Goal: Task Accomplishment & Management: Manage account settings

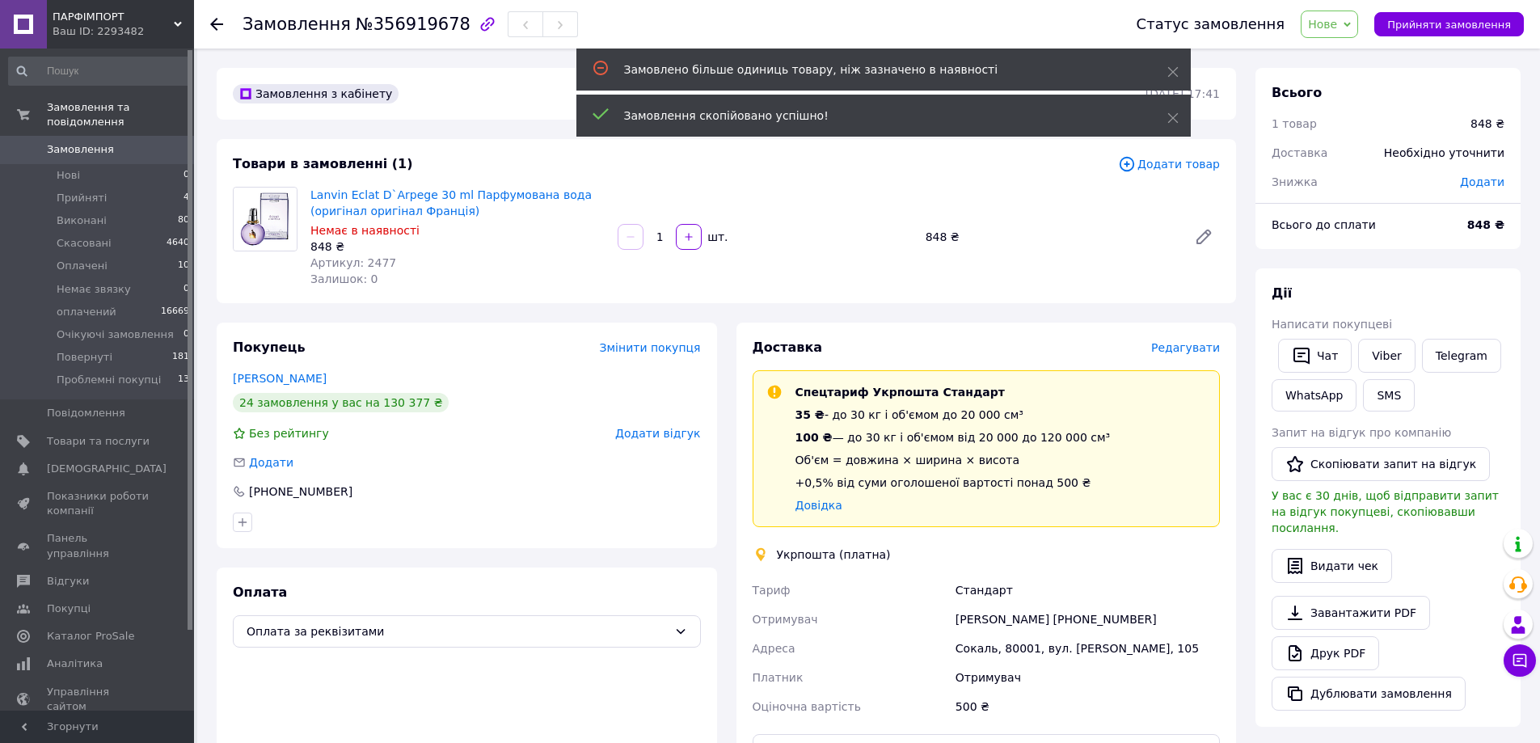
click at [1172, 351] on span "Редагувати" at bounding box center [1185, 347] width 69 height 13
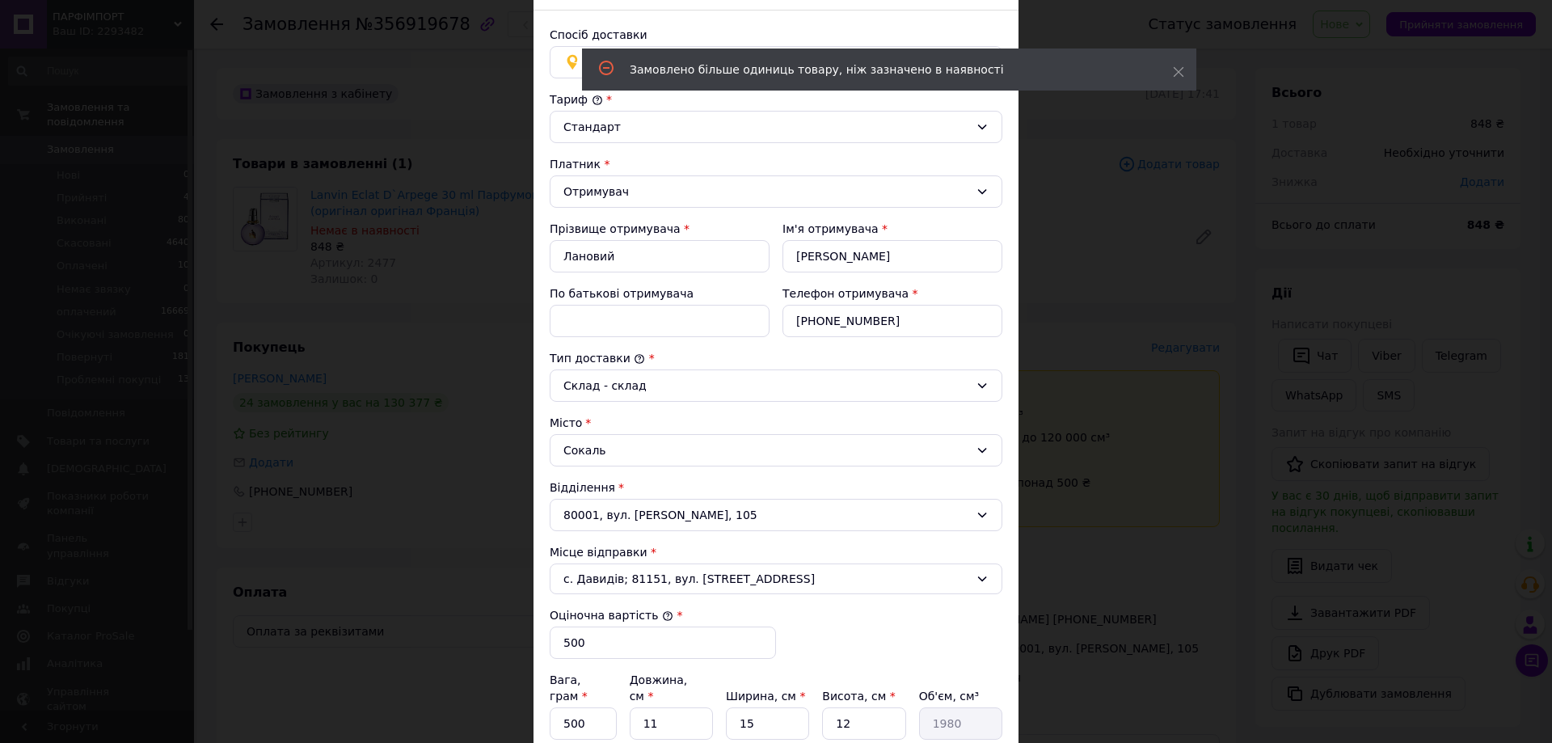
scroll to position [84, 0]
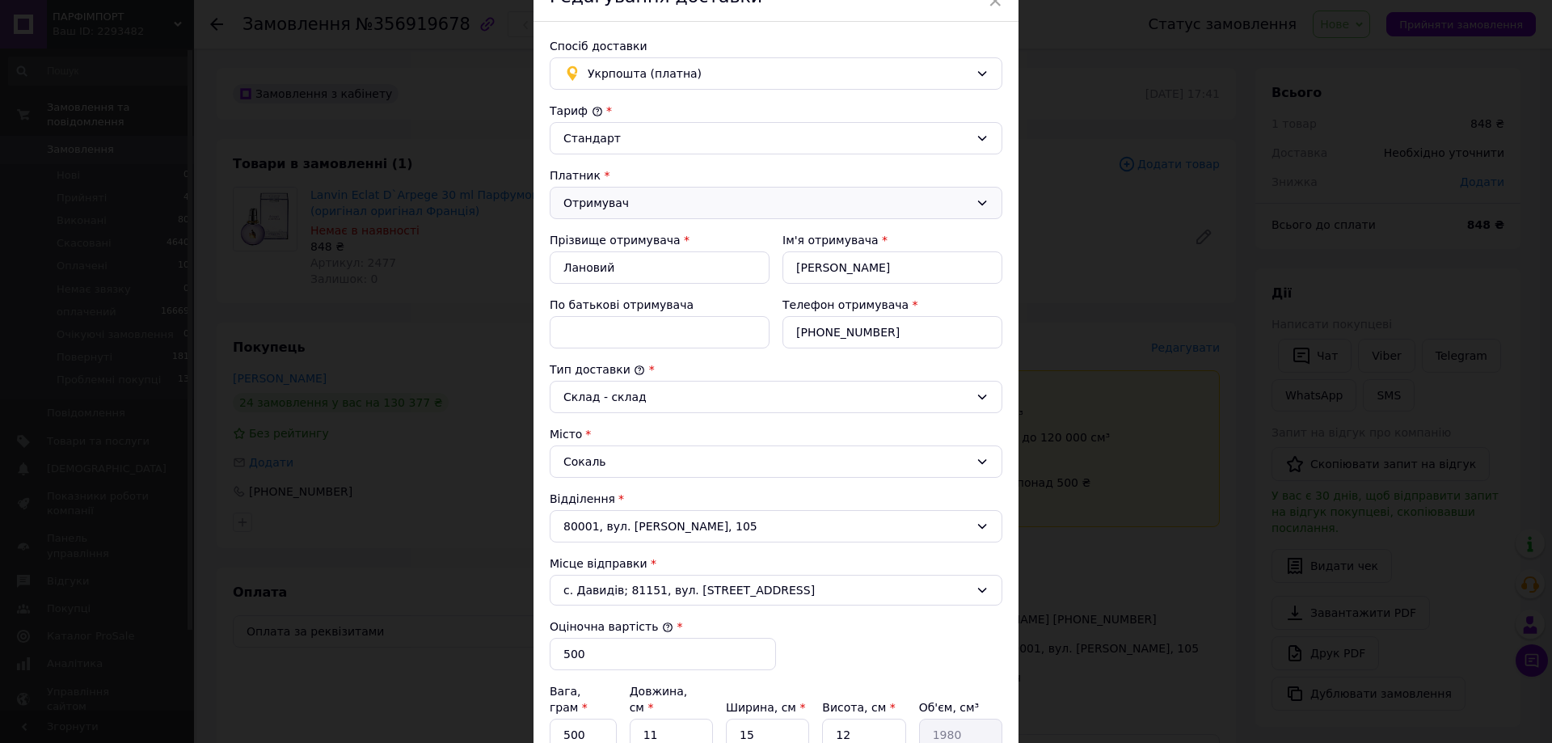
click at [586, 203] on div "Отримувач" at bounding box center [766, 203] width 406 height 18
click at [603, 238] on li "Відправник" at bounding box center [776, 237] width 451 height 31
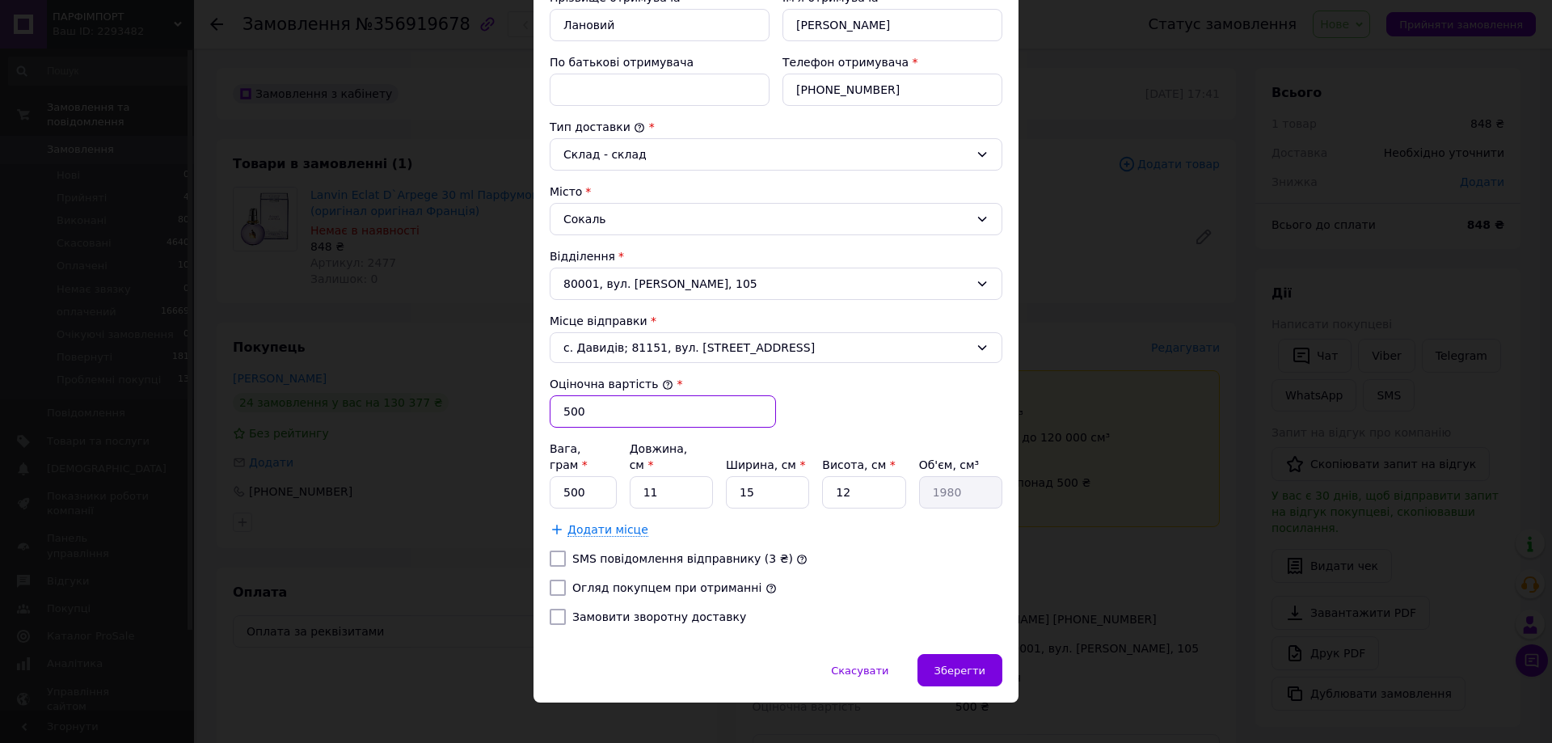
click at [569, 403] on input "500" at bounding box center [663, 411] width 226 height 32
type input "5000"
click at [640, 476] on input "11" at bounding box center [671, 492] width 83 height 32
click at [644, 476] on input "11" at bounding box center [671, 492] width 83 height 32
click at [640, 476] on input "11" at bounding box center [671, 492] width 83 height 32
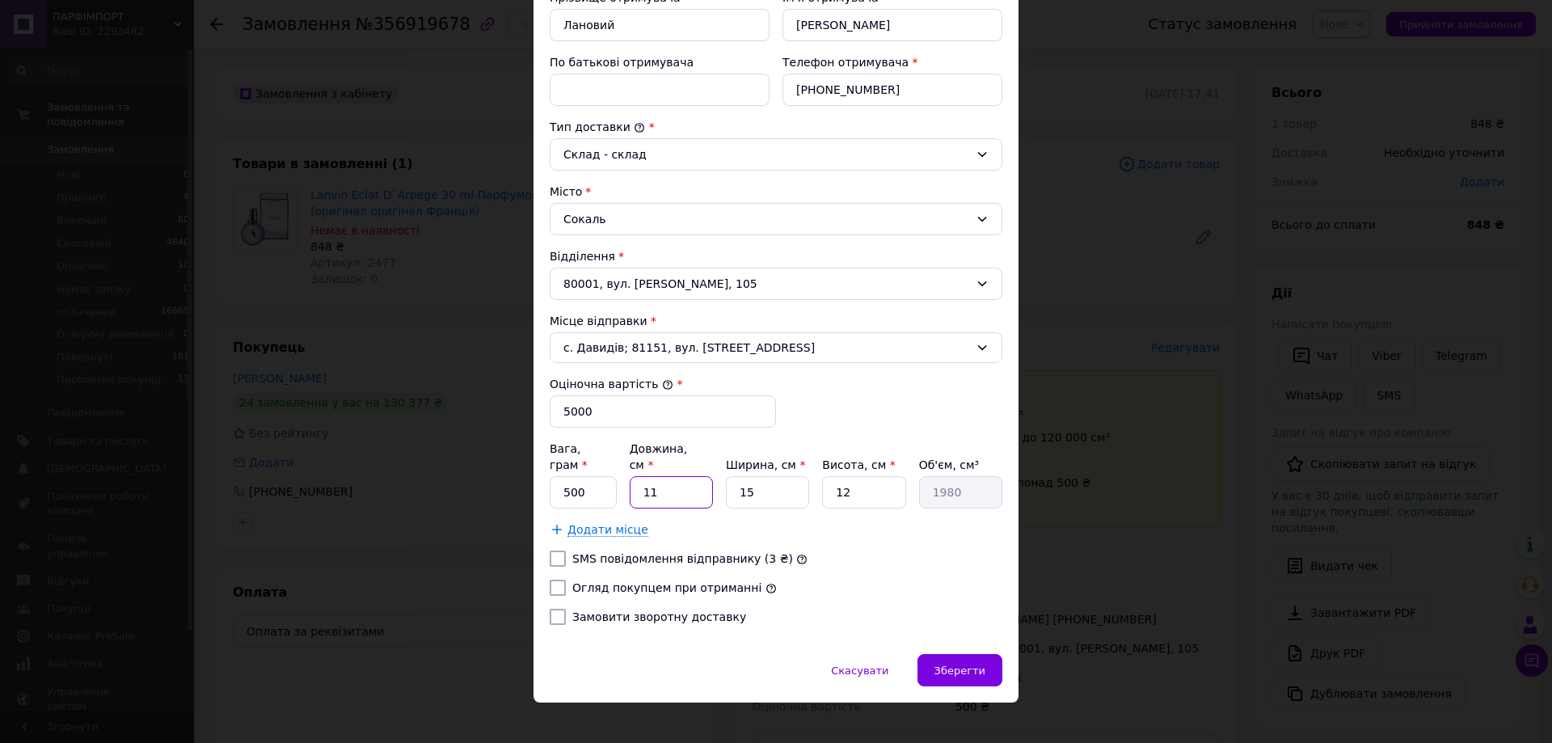
type input "31"
type input "5580"
type input "31"
click at [737, 476] on input "15" at bounding box center [767, 492] width 83 height 32
type input "25"
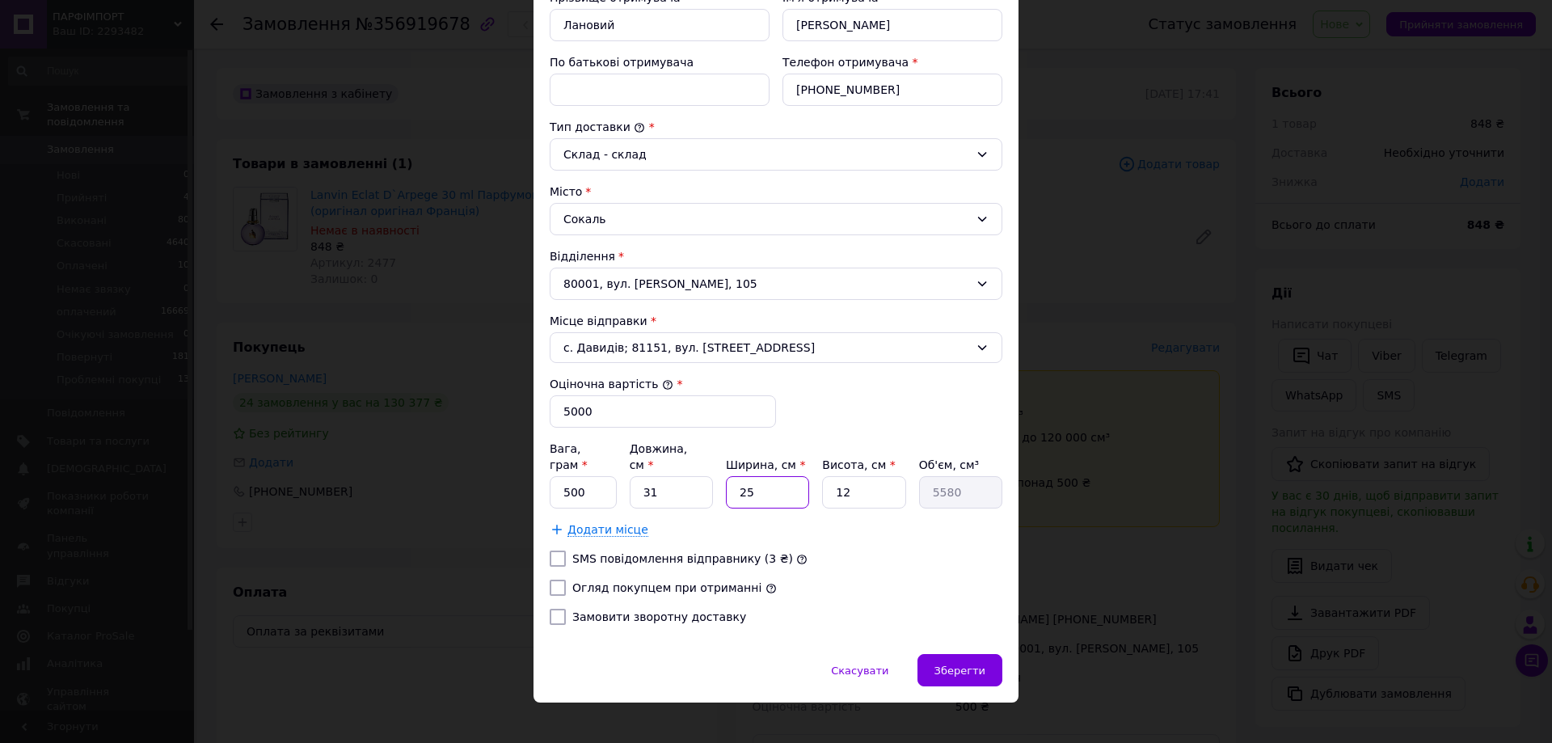
type input "9300"
type input "25"
click at [834, 476] on input "12" at bounding box center [863, 492] width 83 height 32
type input "22"
type input "17050"
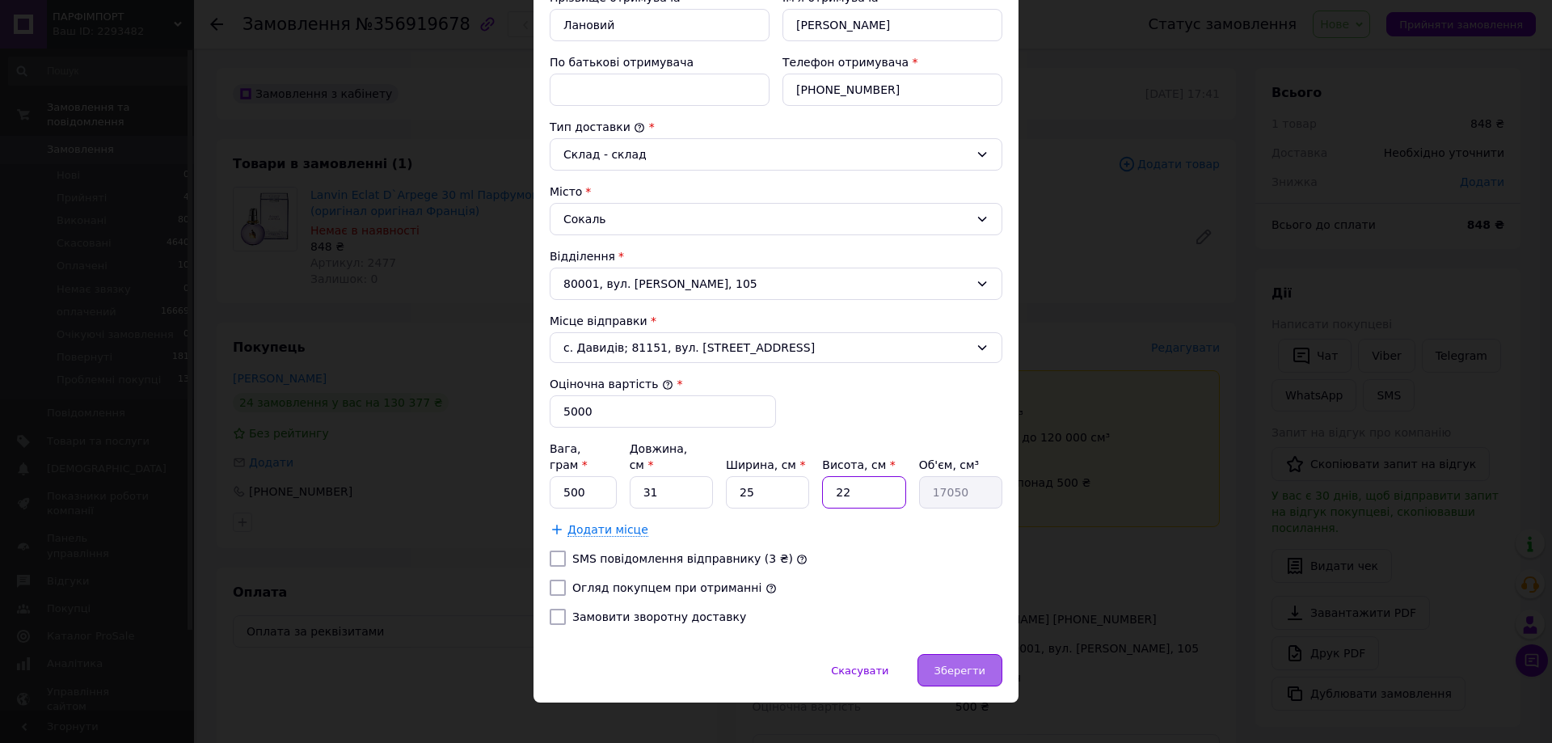
type input "22"
click at [978, 665] on span "Зберегти" at bounding box center [960, 671] width 51 height 12
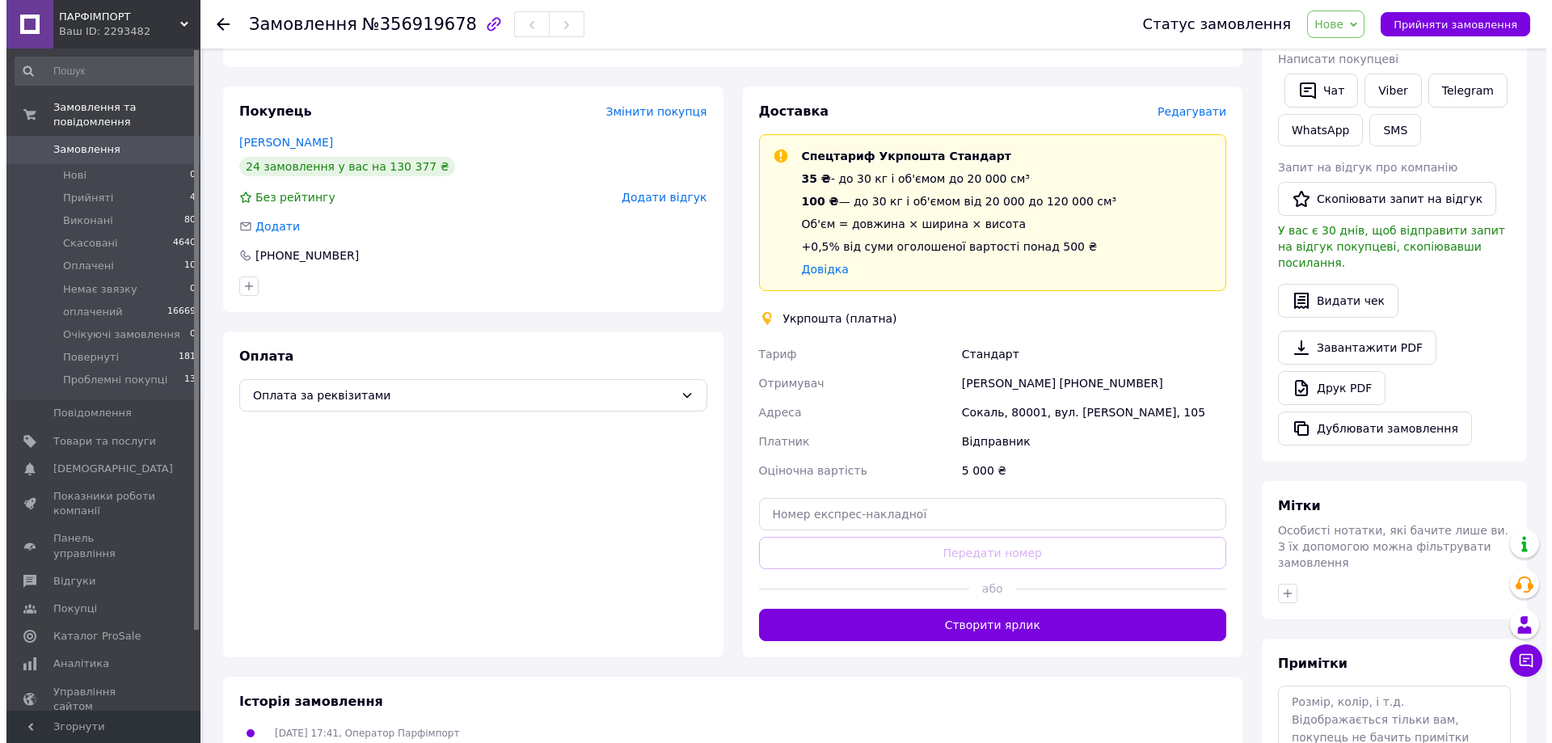
scroll to position [91, 0]
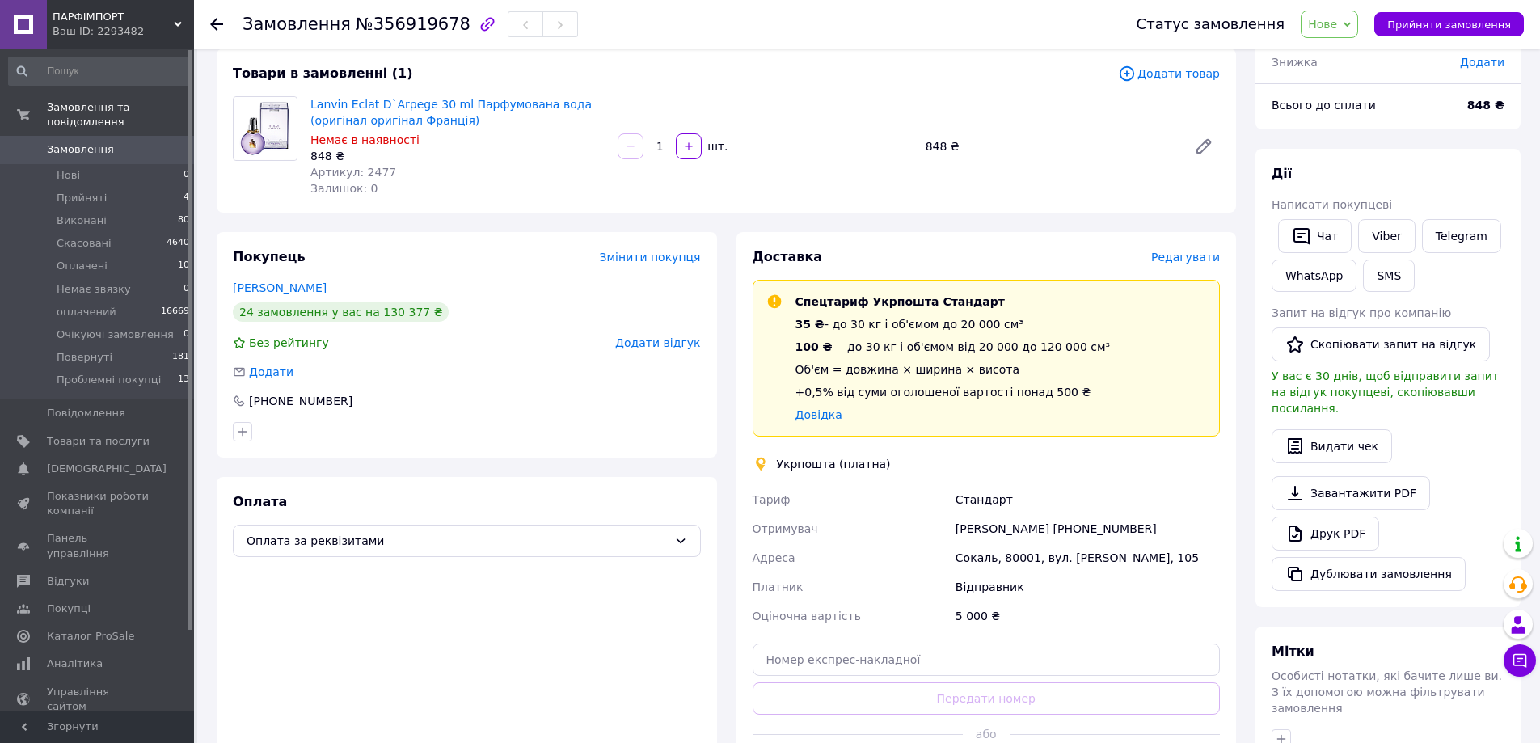
click at [1183, 257] on span "Редагувати" at bounding box center [1185, 257] width 69 height 13
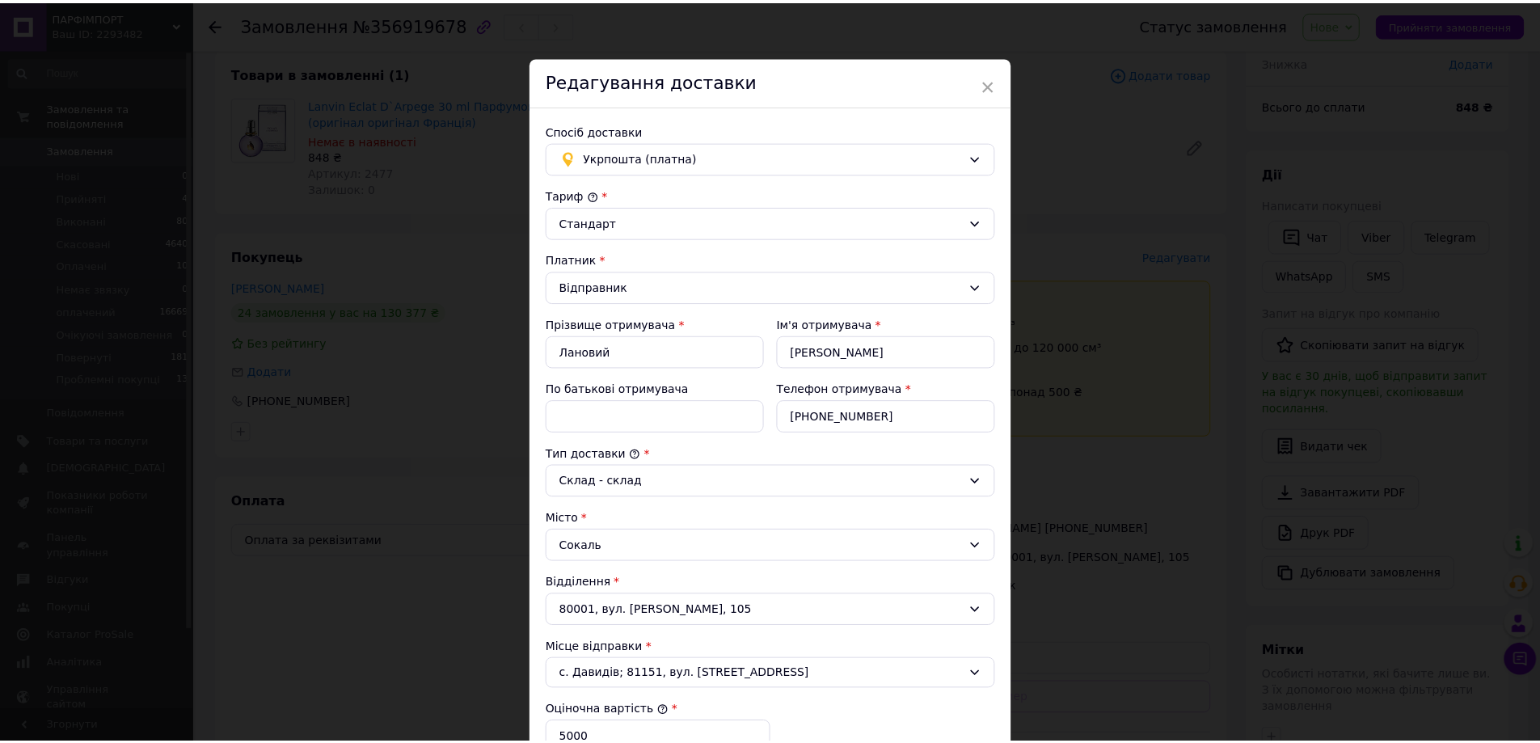
scroll to position [327, 0]
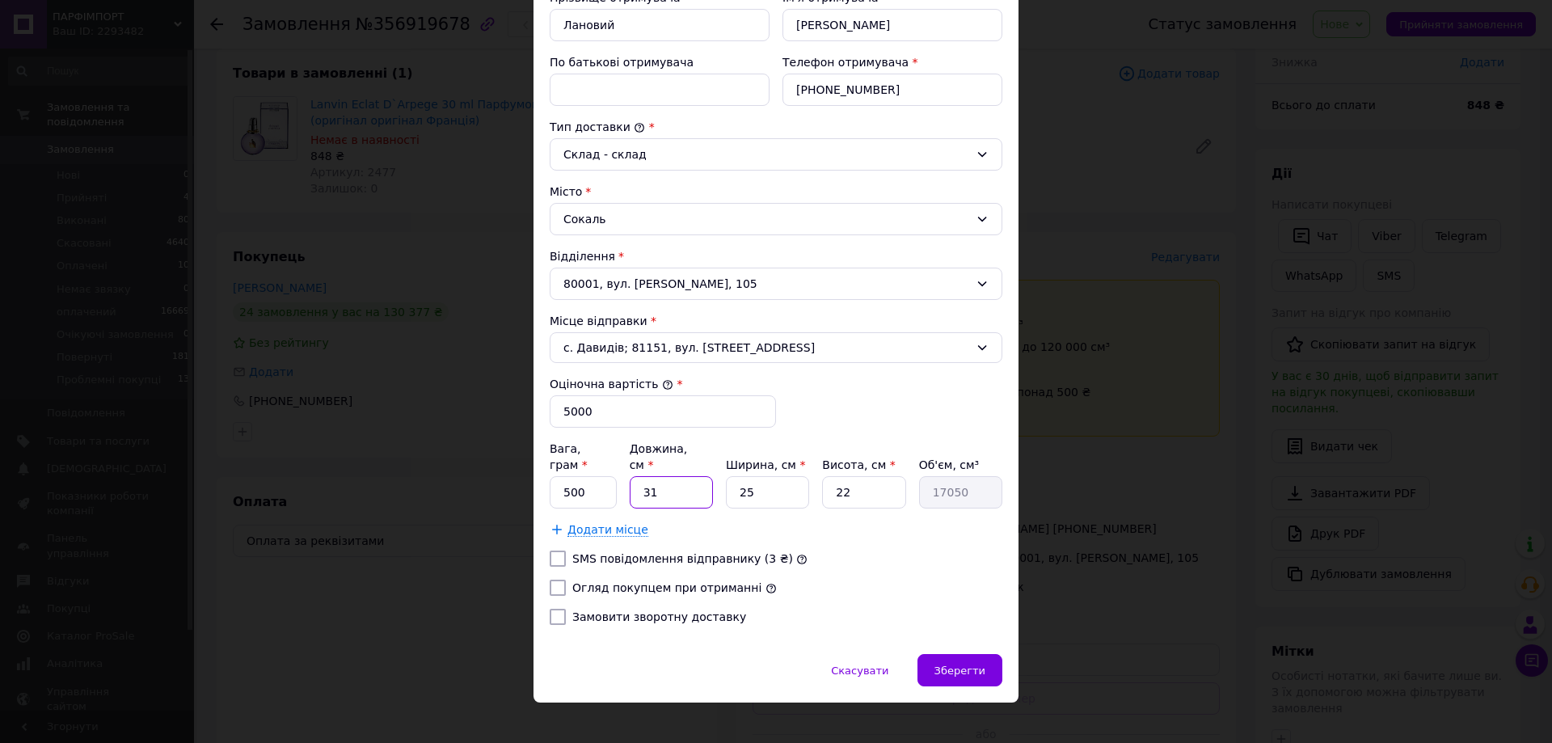
click at [661, 476] on input "31" at bounding box center [671, 492] width 83 height 32
type input "3"
type input "1650"
type input "33"
type input "18150"
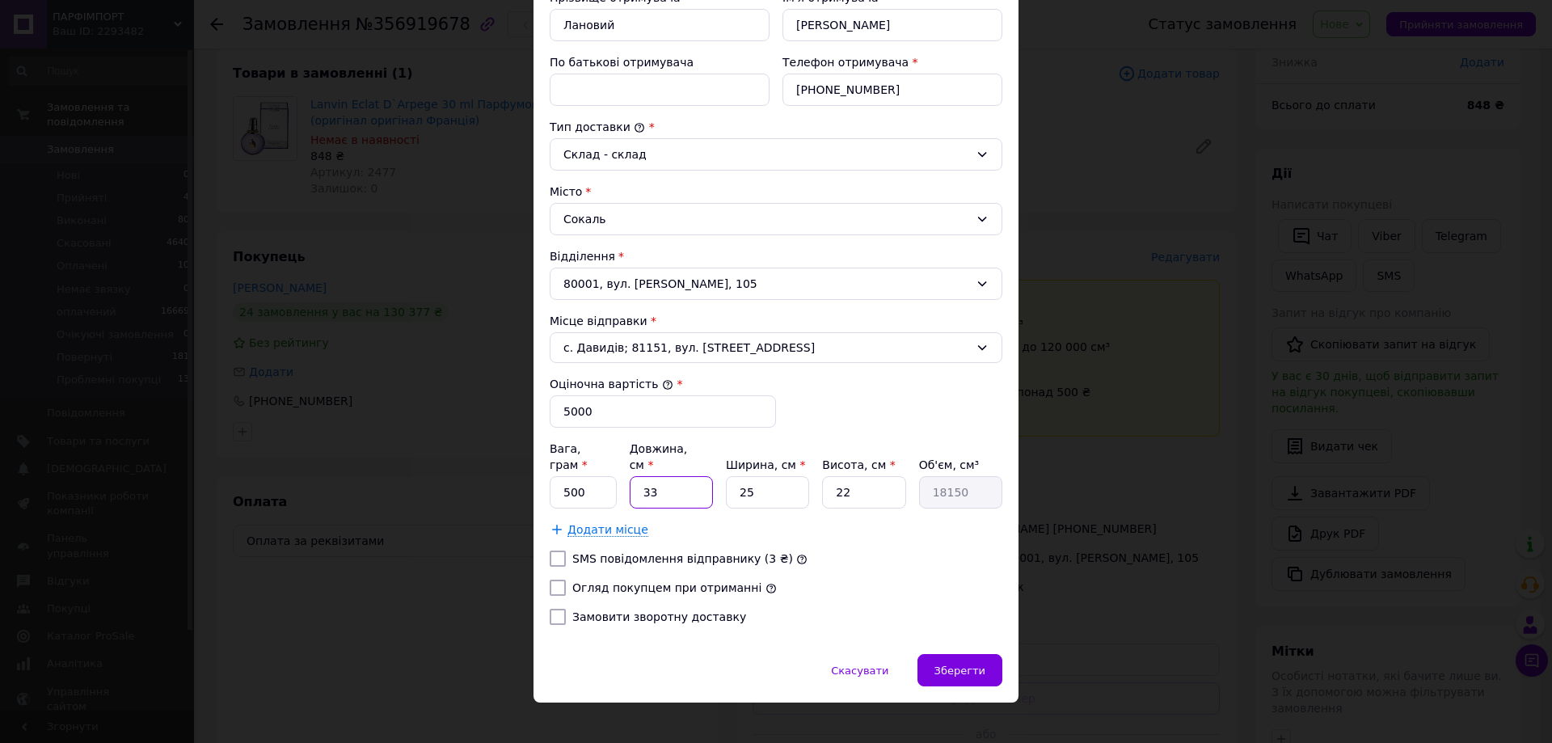
type input "33"
click at [786, 478] on input "25" at bounding box center [767, 492] width 83 height 32
type input "2"
type input "1452"
type input "26"
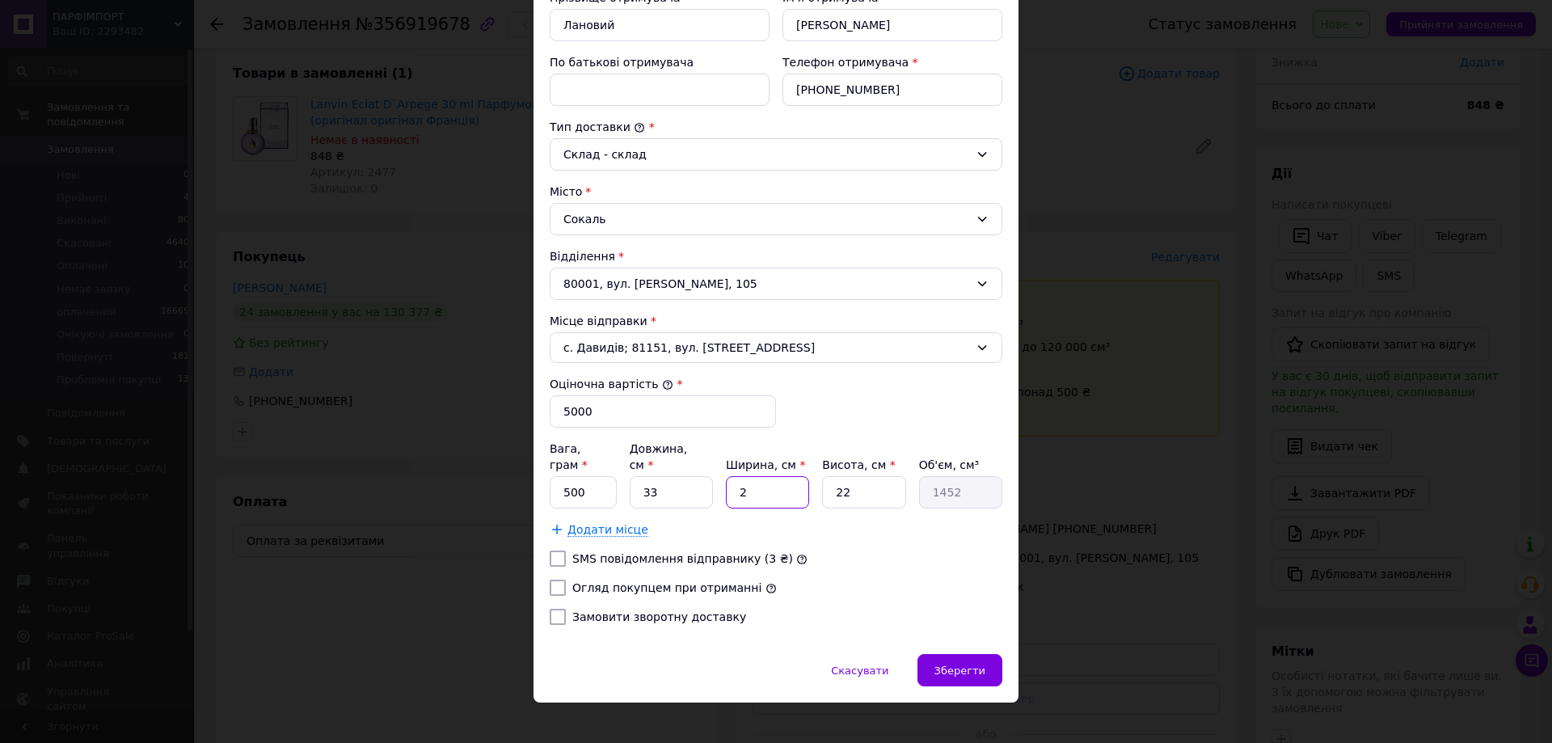
type input "18876"
type input "26"
click at [872, 478] on input "22" at bounding box center [863, 492] width 83 height 32
type input "2"
type input "1716"
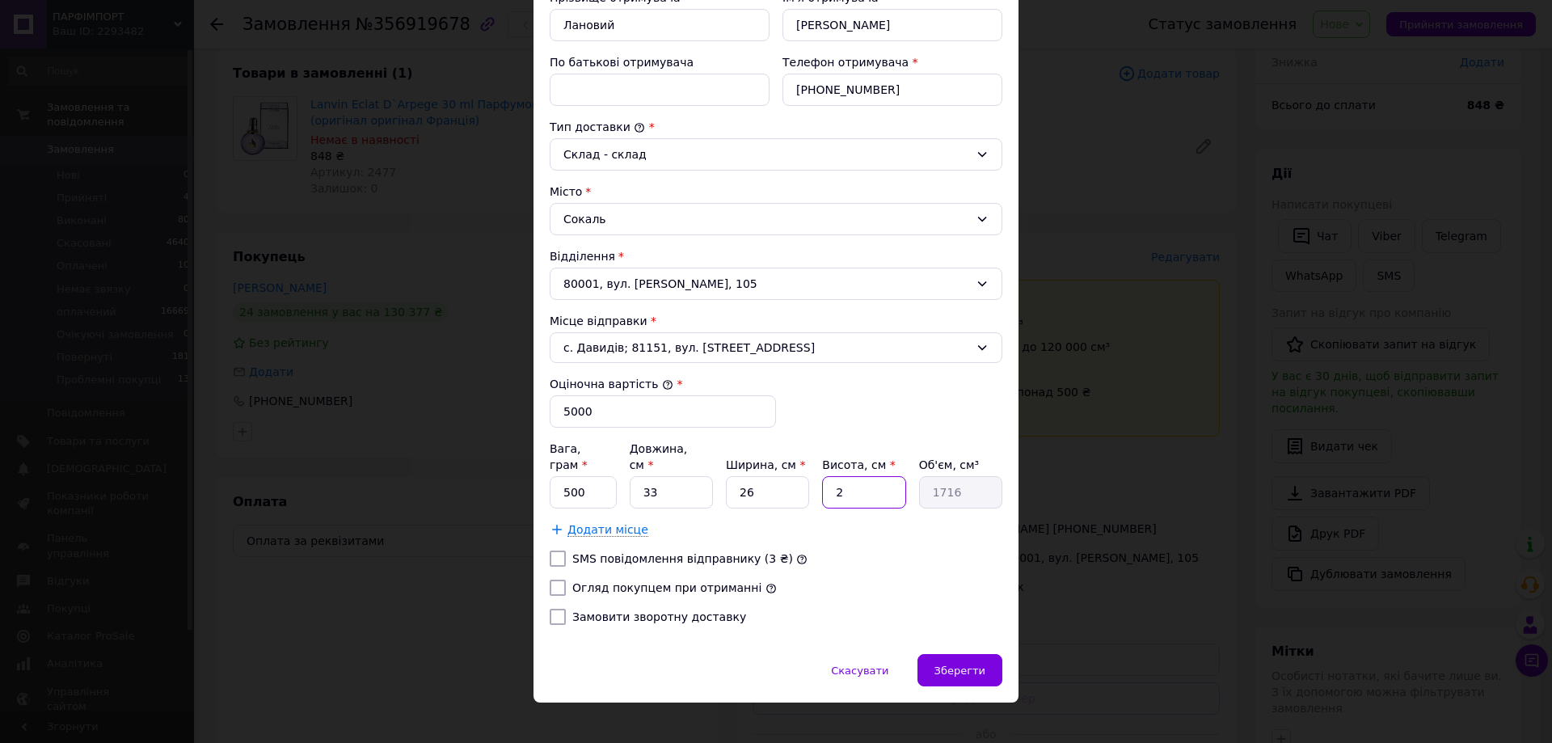
type input "24"
type input "20592"
type input "2"
type input "1716"
type input "23"
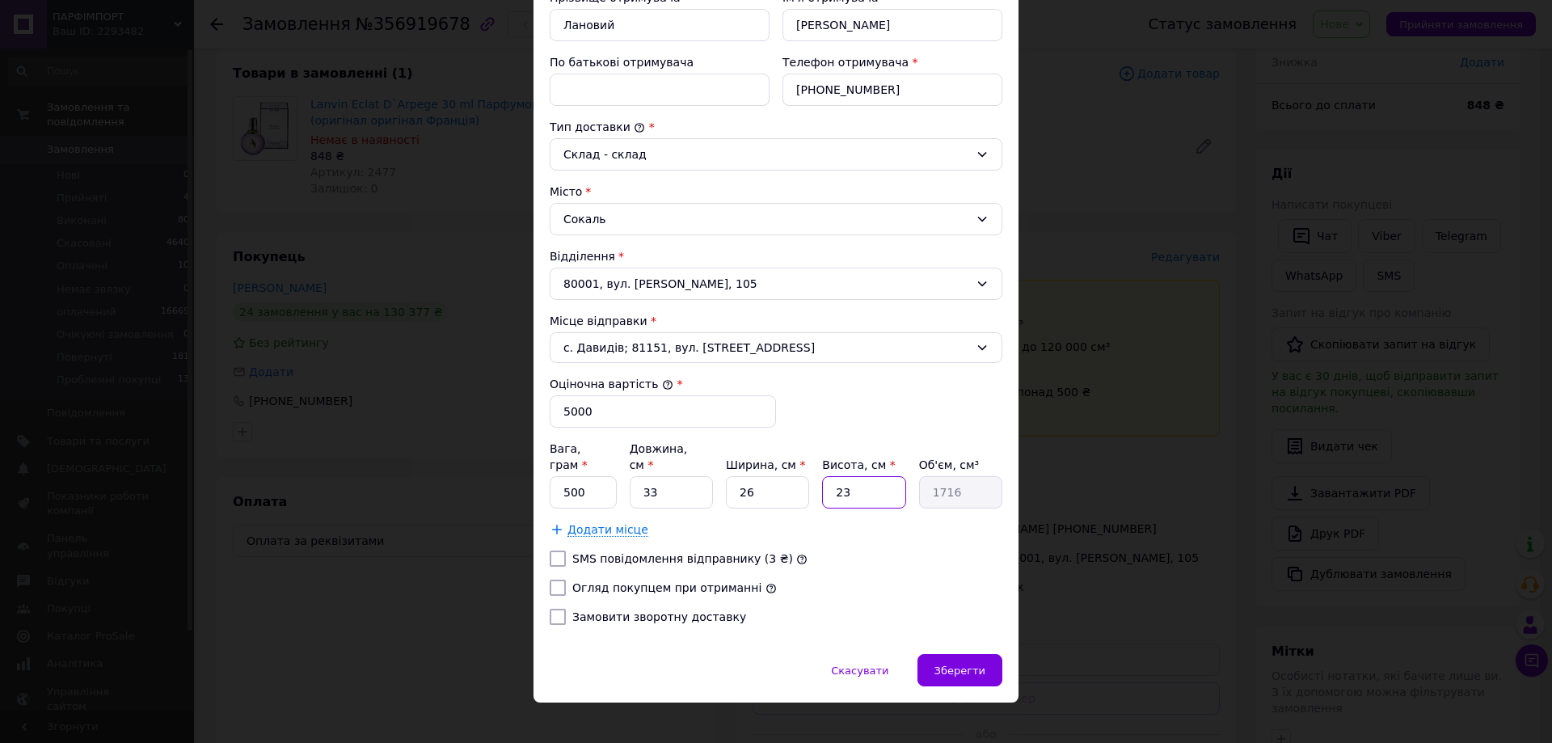
type input "19734"
type input "23"
click at [963, 665] on span "Зберегти" at bounding box center [960, 671] width 51 height 12
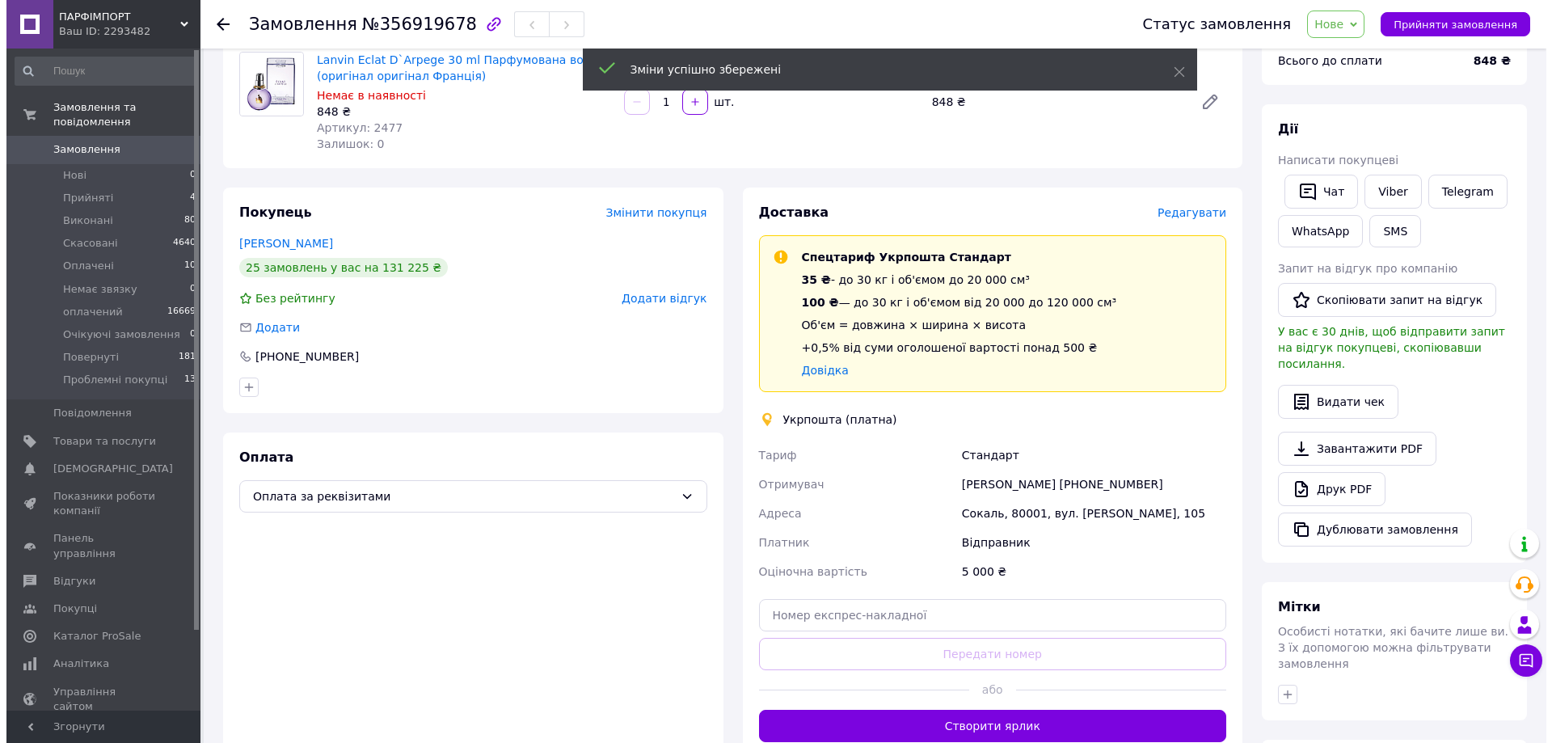
scroll to position [171, 0]
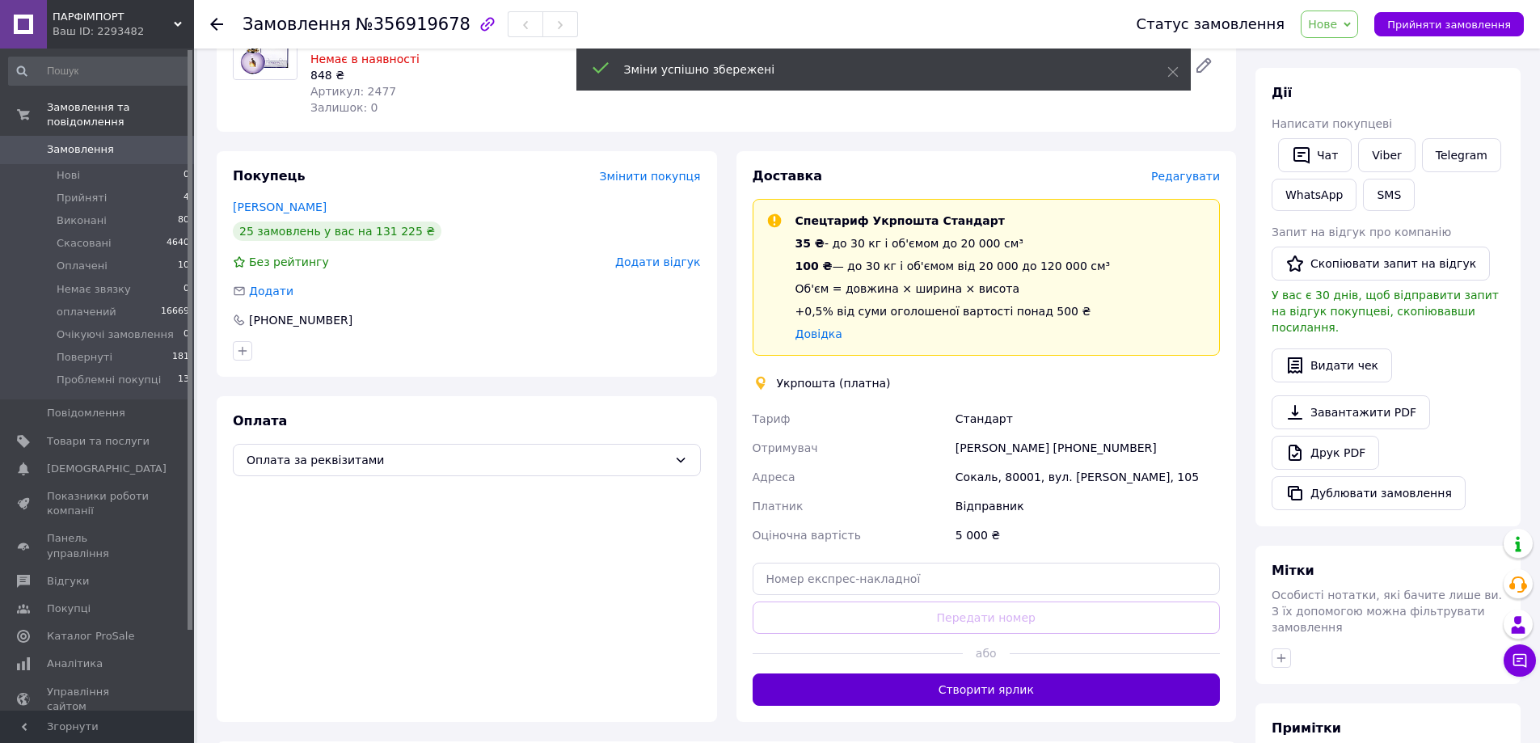
click at [980, 690] on button "Створити ярлик" at bounding box center [987, 689] width 468 height 32
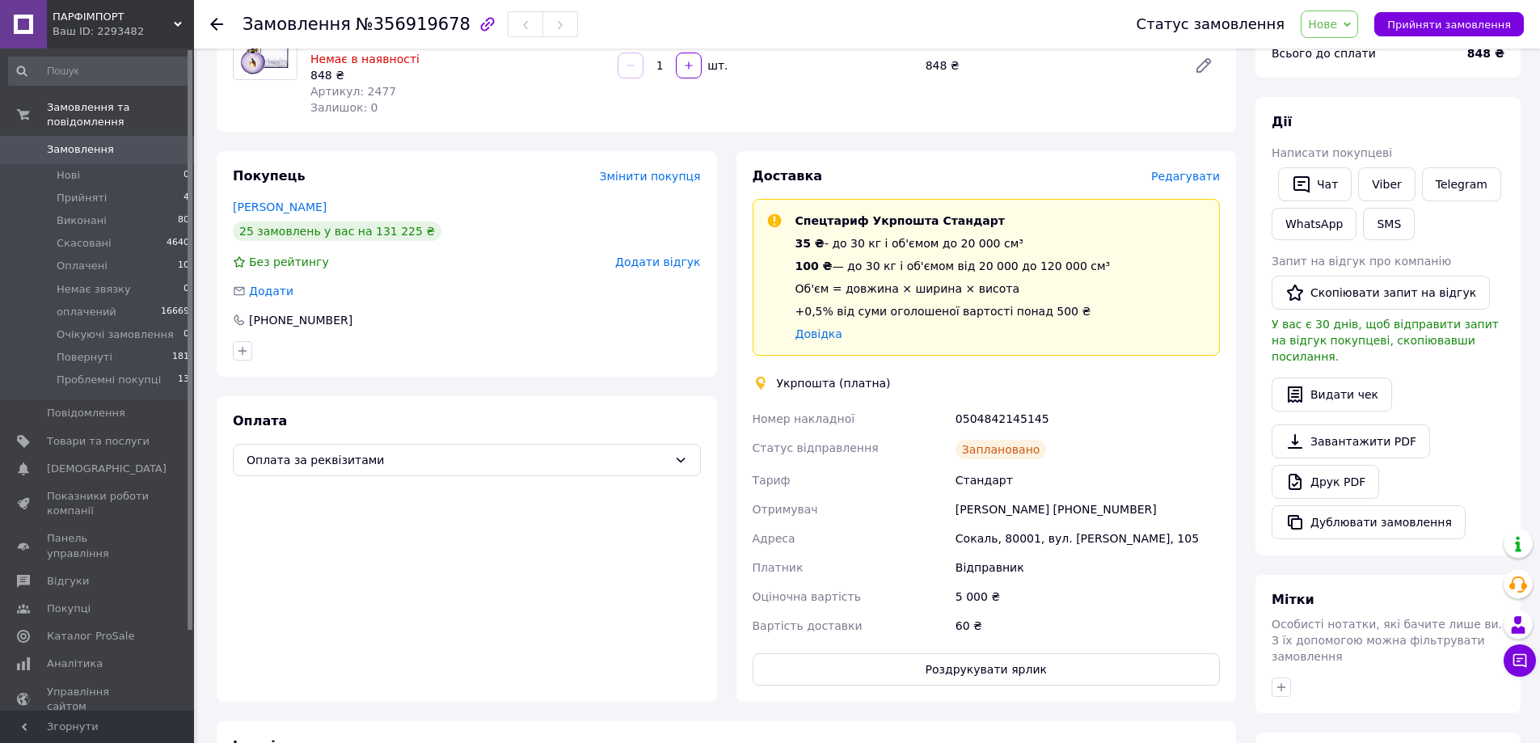
click at [1199, 170] on span "Редагувати" at bounding box center [1185, 176] width 69 height 13
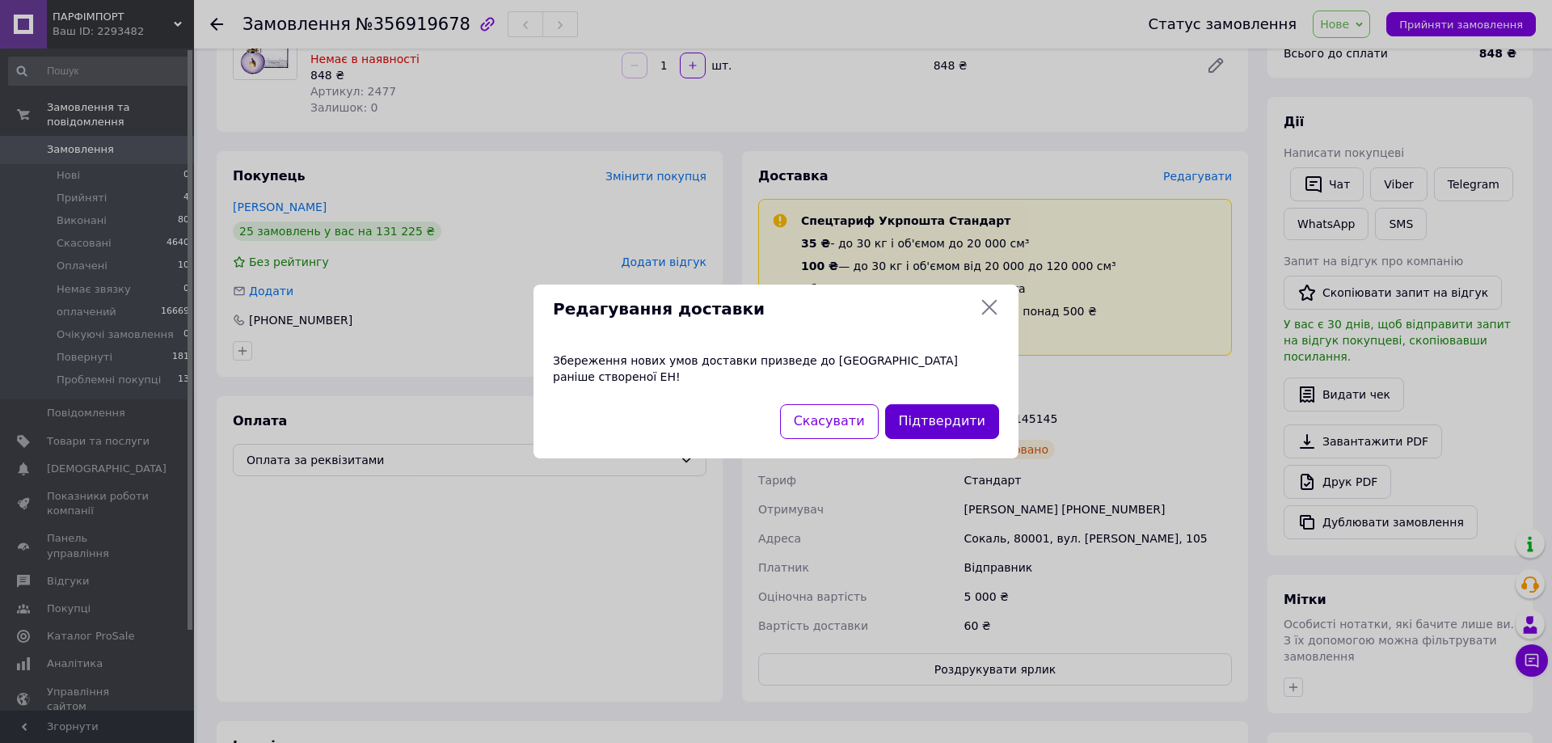
click at [971, 409] on button "Підтвердити" at bounding box center [942, 421] width 114 height 35
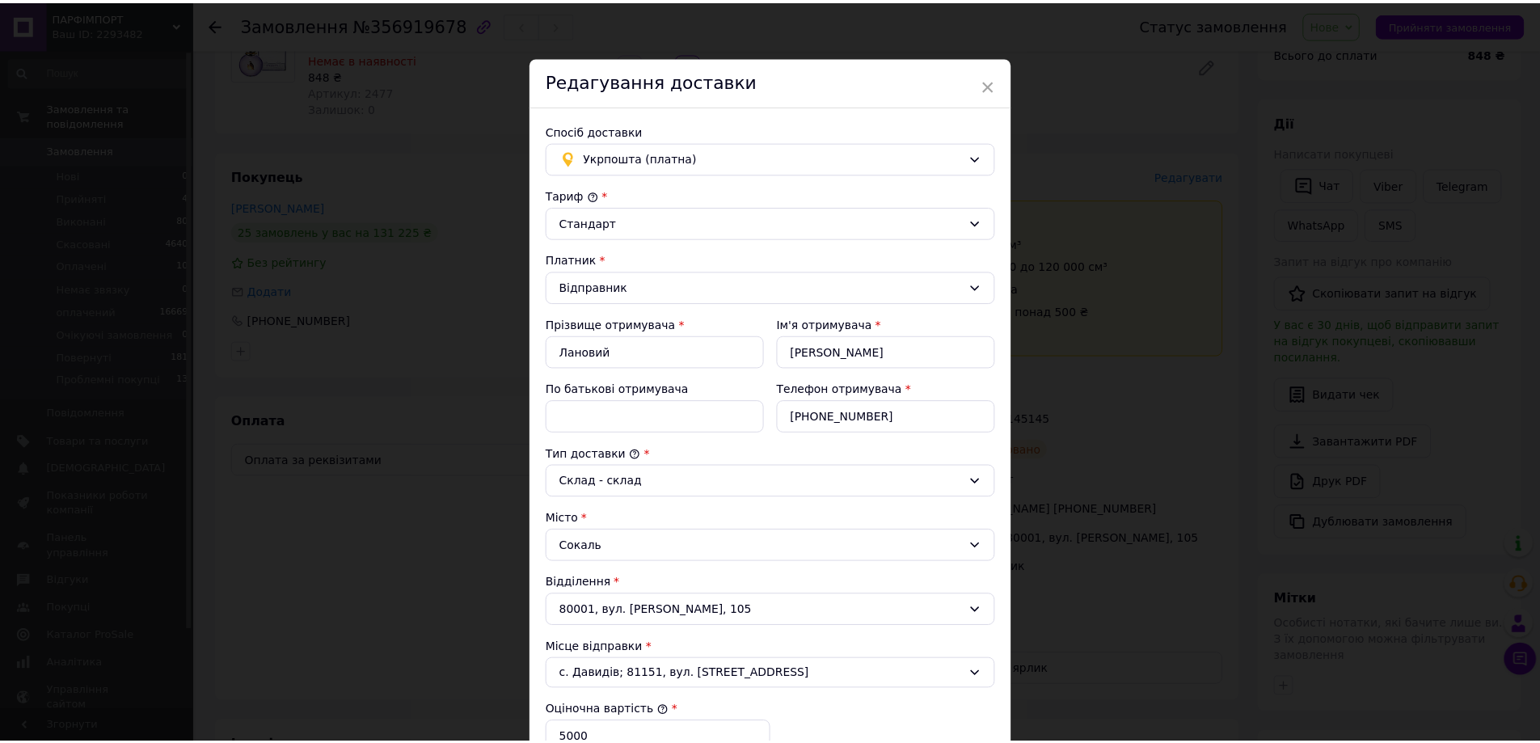
scroll to position [327, 0]
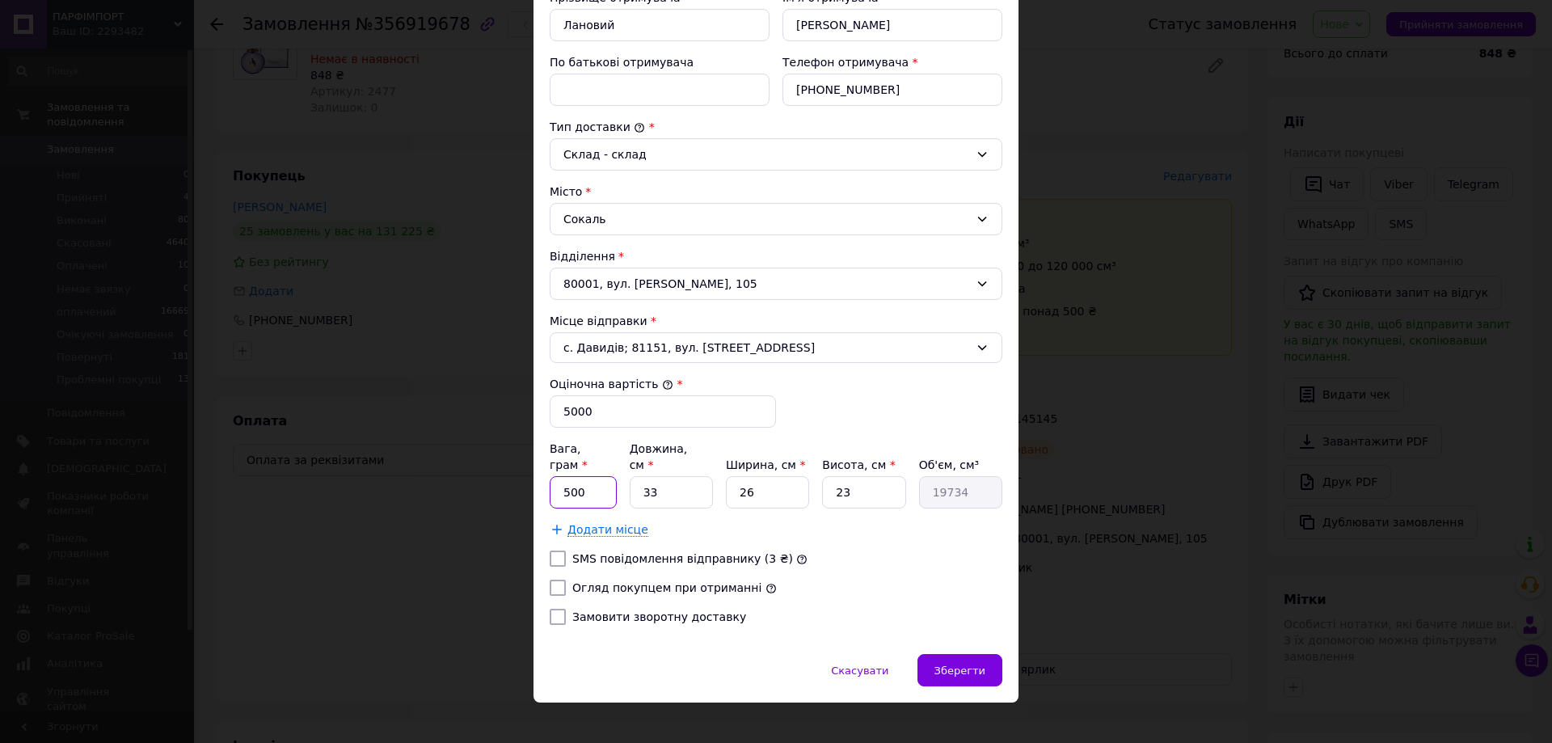
click at [581, 480] on input "500" at bounding box center [583, 492] width 67 height 32
type input "5000"
click at [628, 417] on input "5000" at bounding box center [663, 411] width 226 height 32
type input "500"
click at [948, 665] on span "Зберегти" at bounding box center [960, 671] width 51 height 12
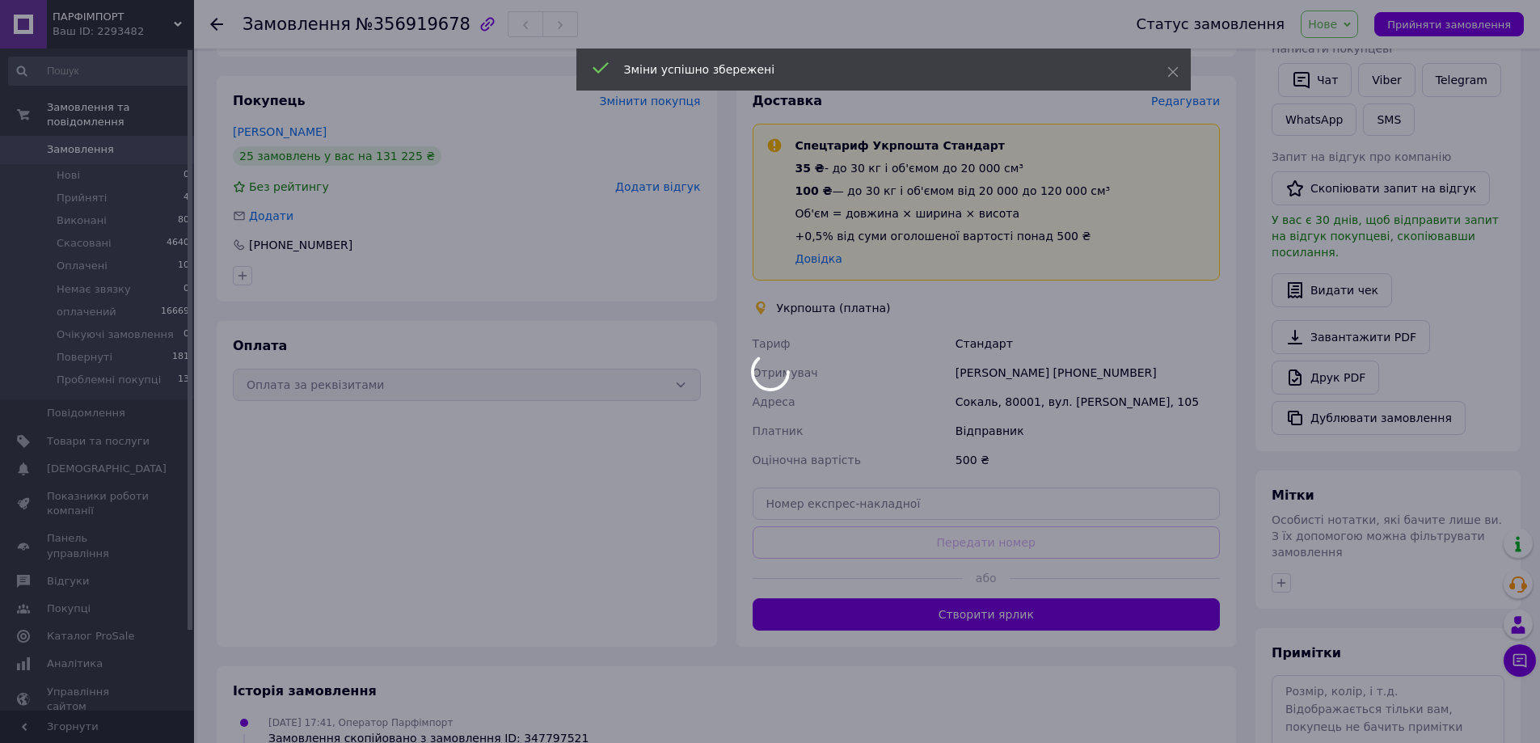
scroll to position [363, 0]
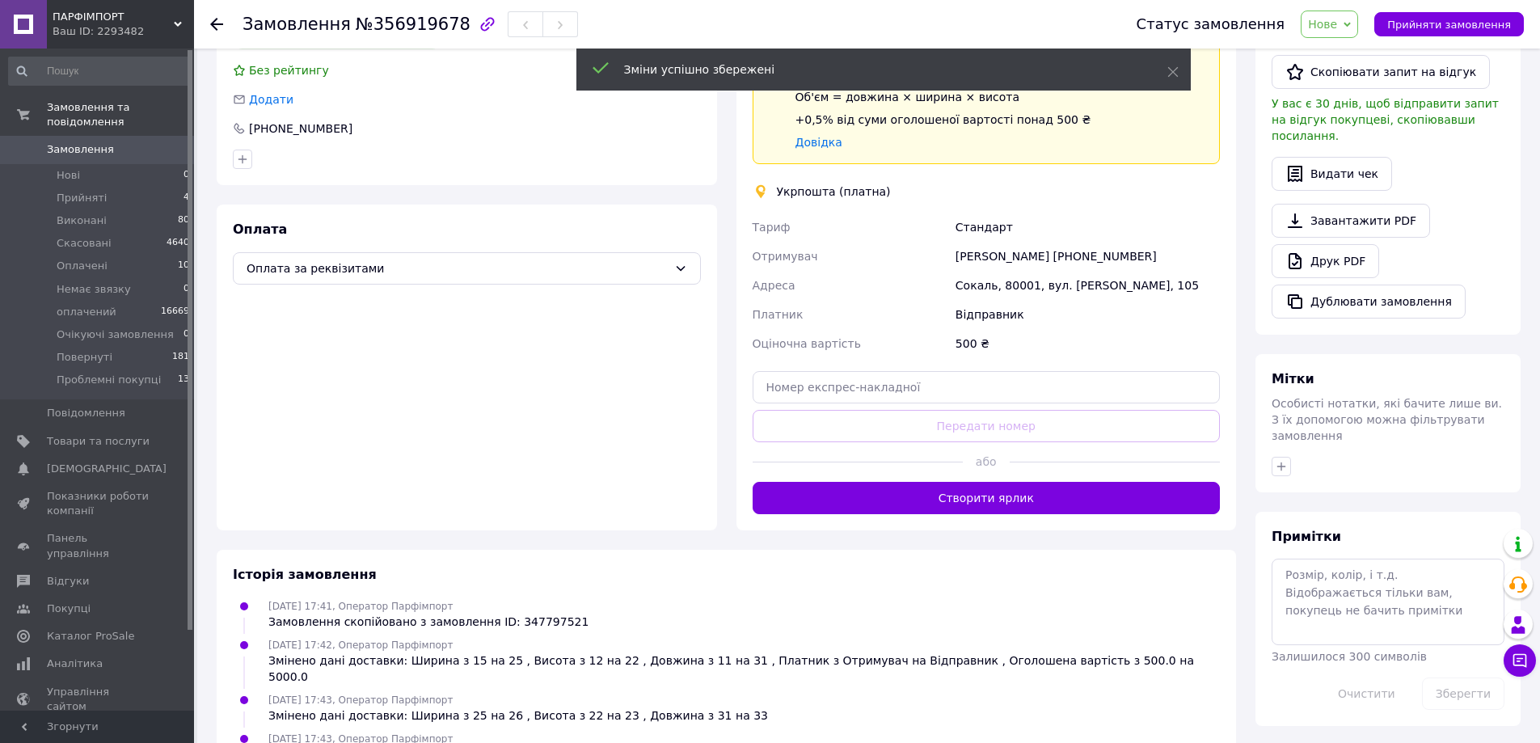
drag, startPoint x: 1055, startPoint y: 493, endPoint x: 994, endPoint y: 513, distance: 63.9
click at [1055, 492] on button "Створити ярлик" at bounding box center [987, 498] width 468 height 32
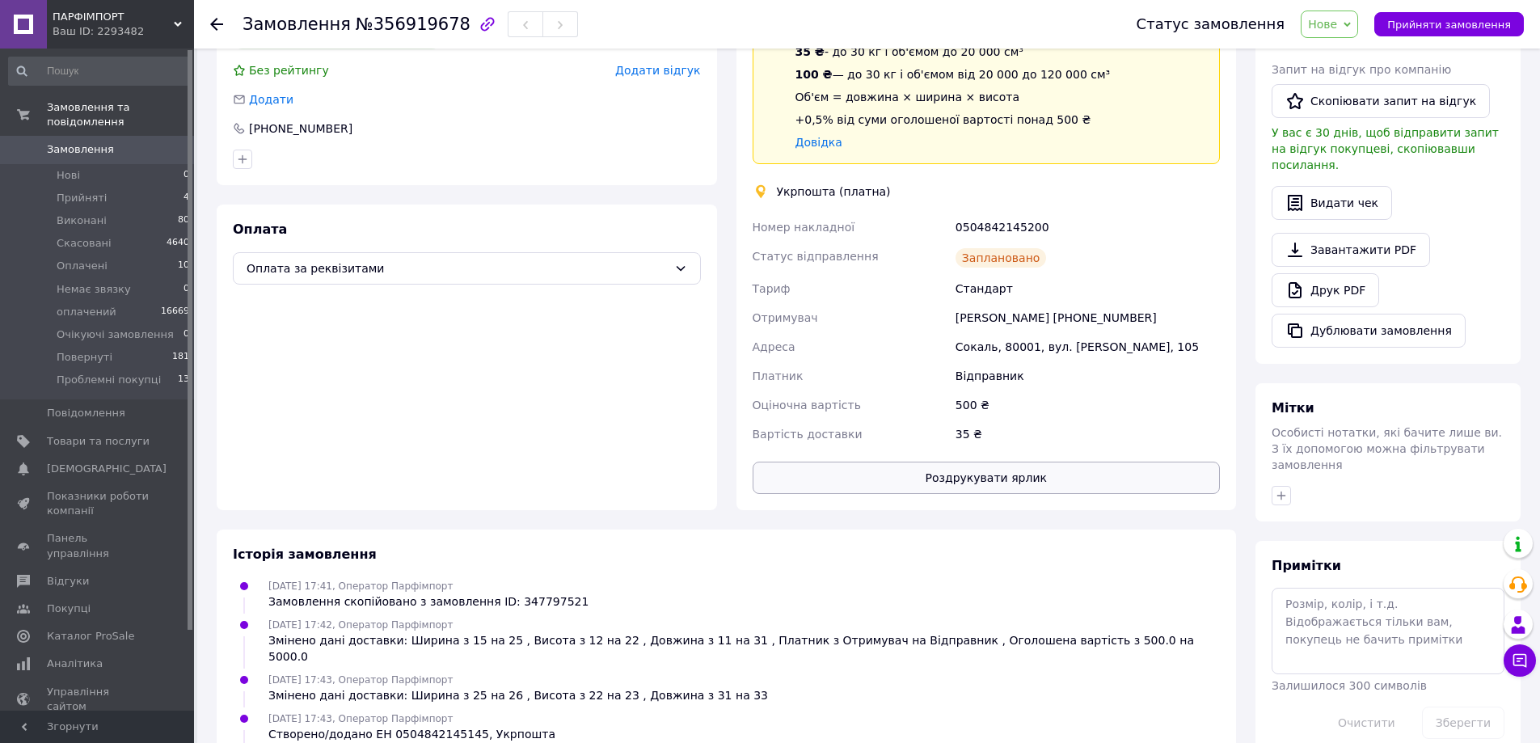
click at [1027, 478] on button "Роздрукувати ярлик" at bounding box center [987, 478] width 468 height 32
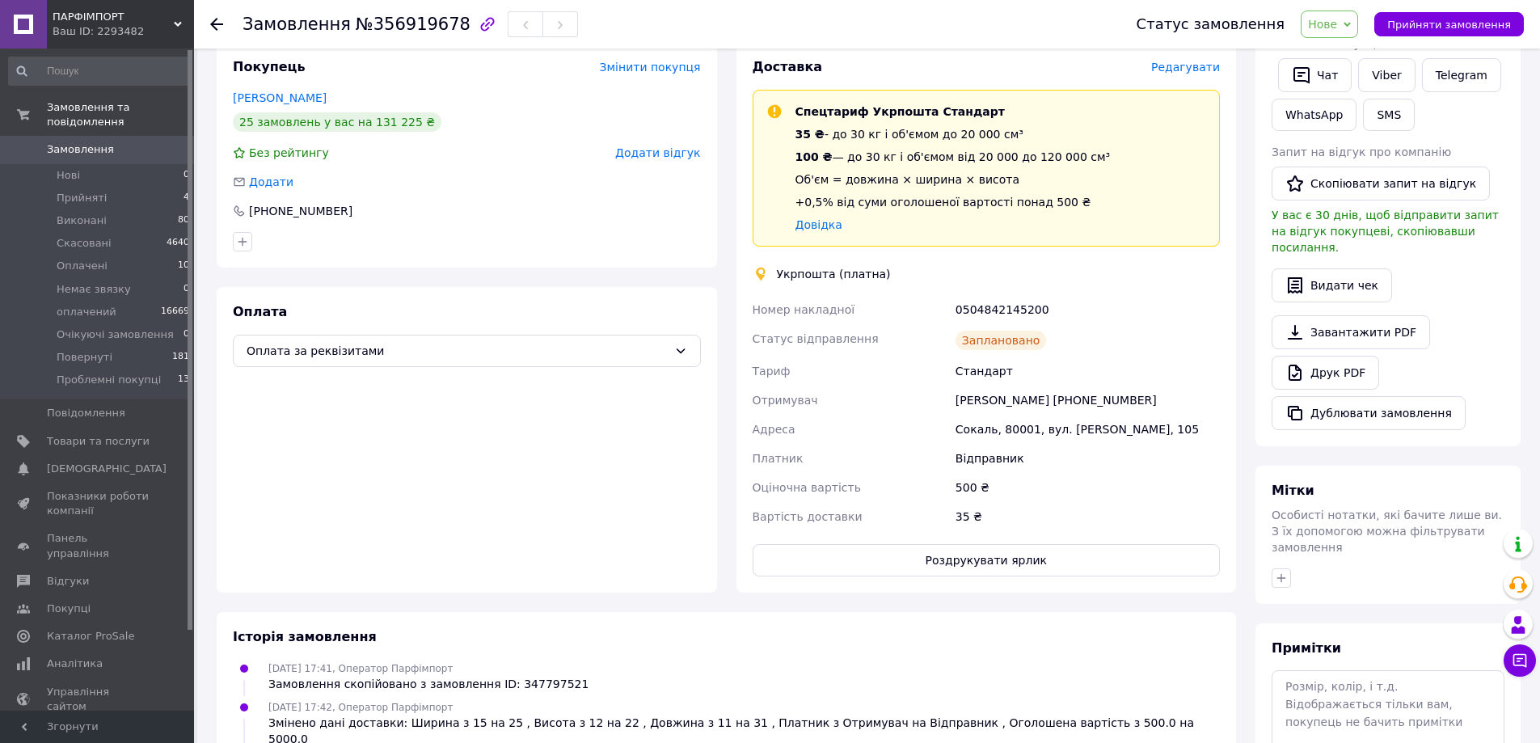
scroll to position [0, 0]
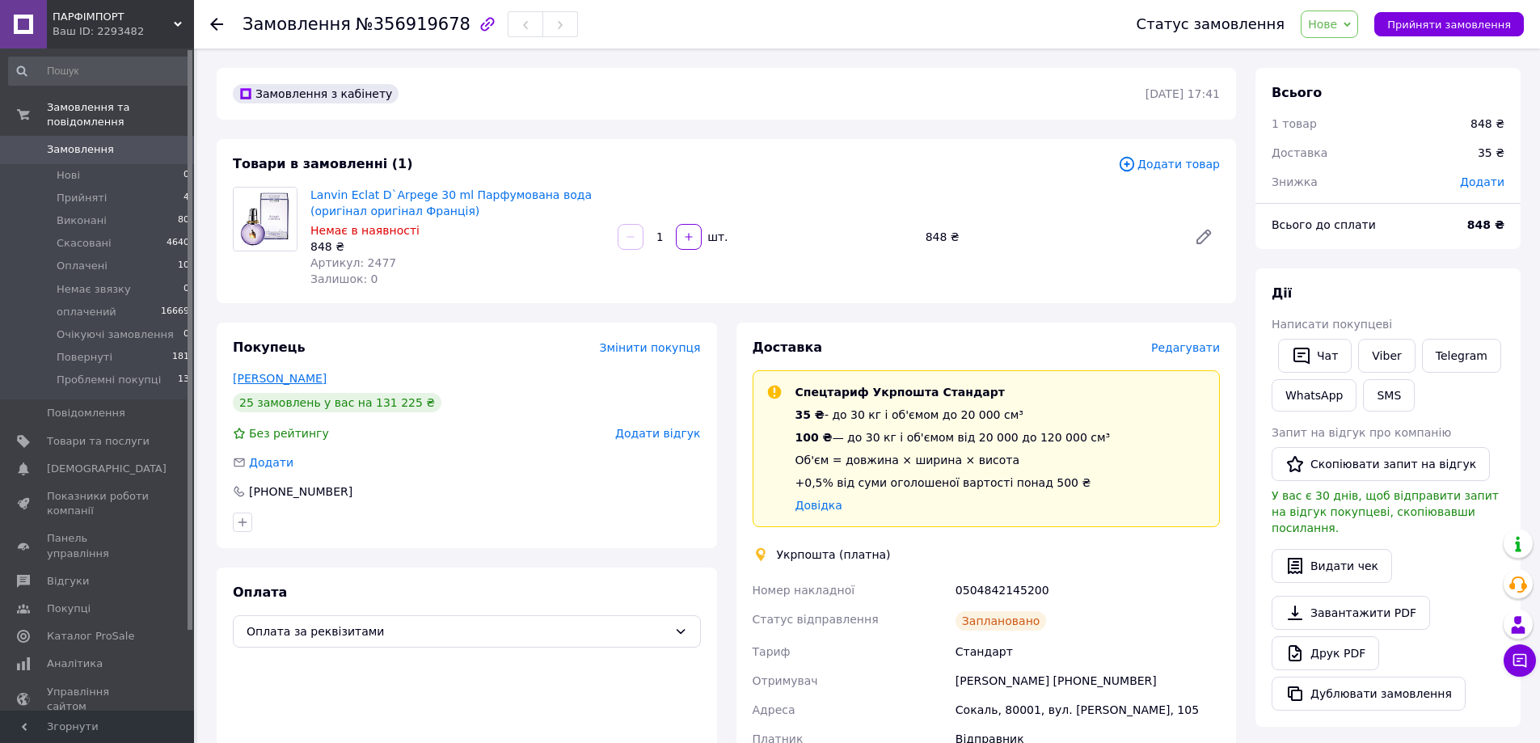
click at [281, 379] on link "[PERSON_NAME]" at bounding box center [280, 378] width 94 height 13
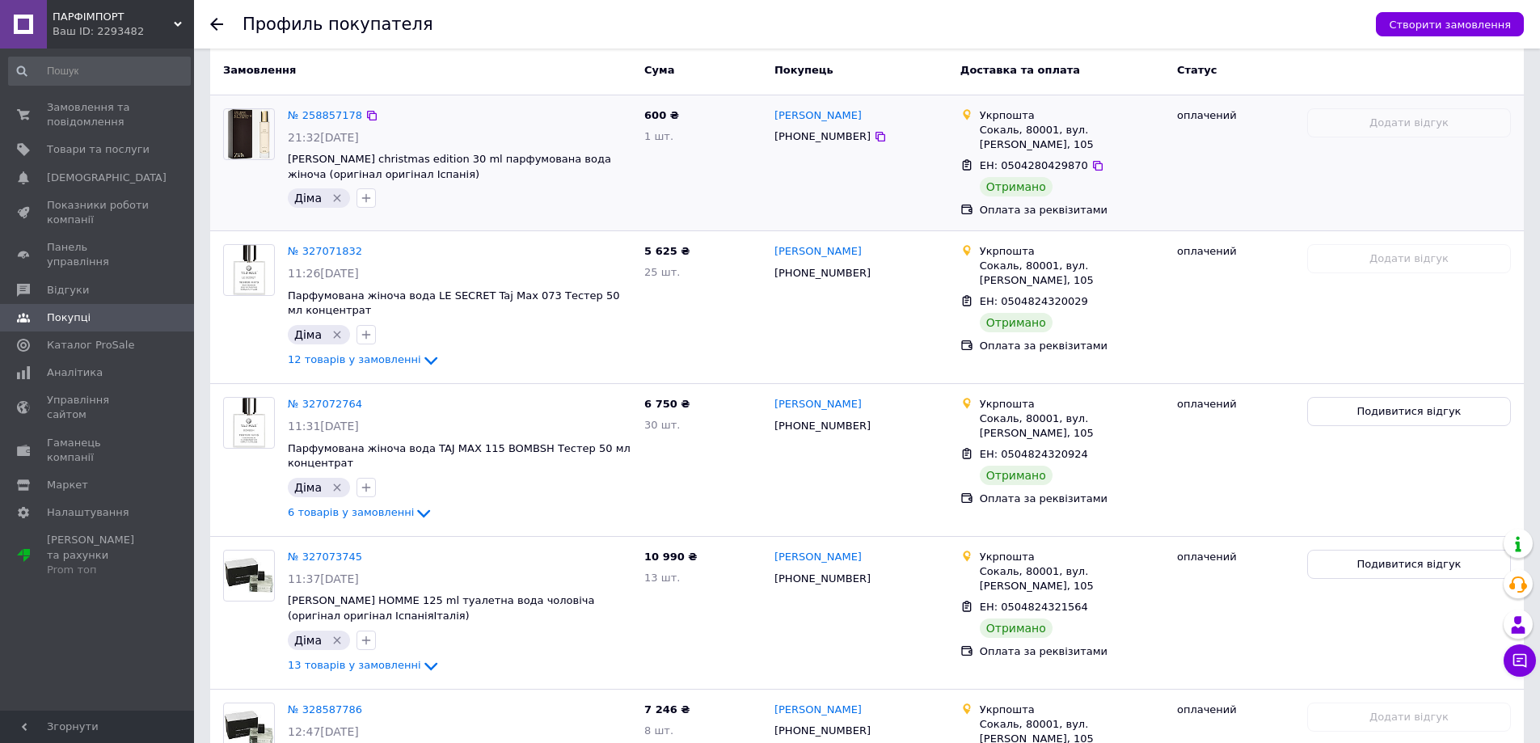
scroll to position [647, 0]
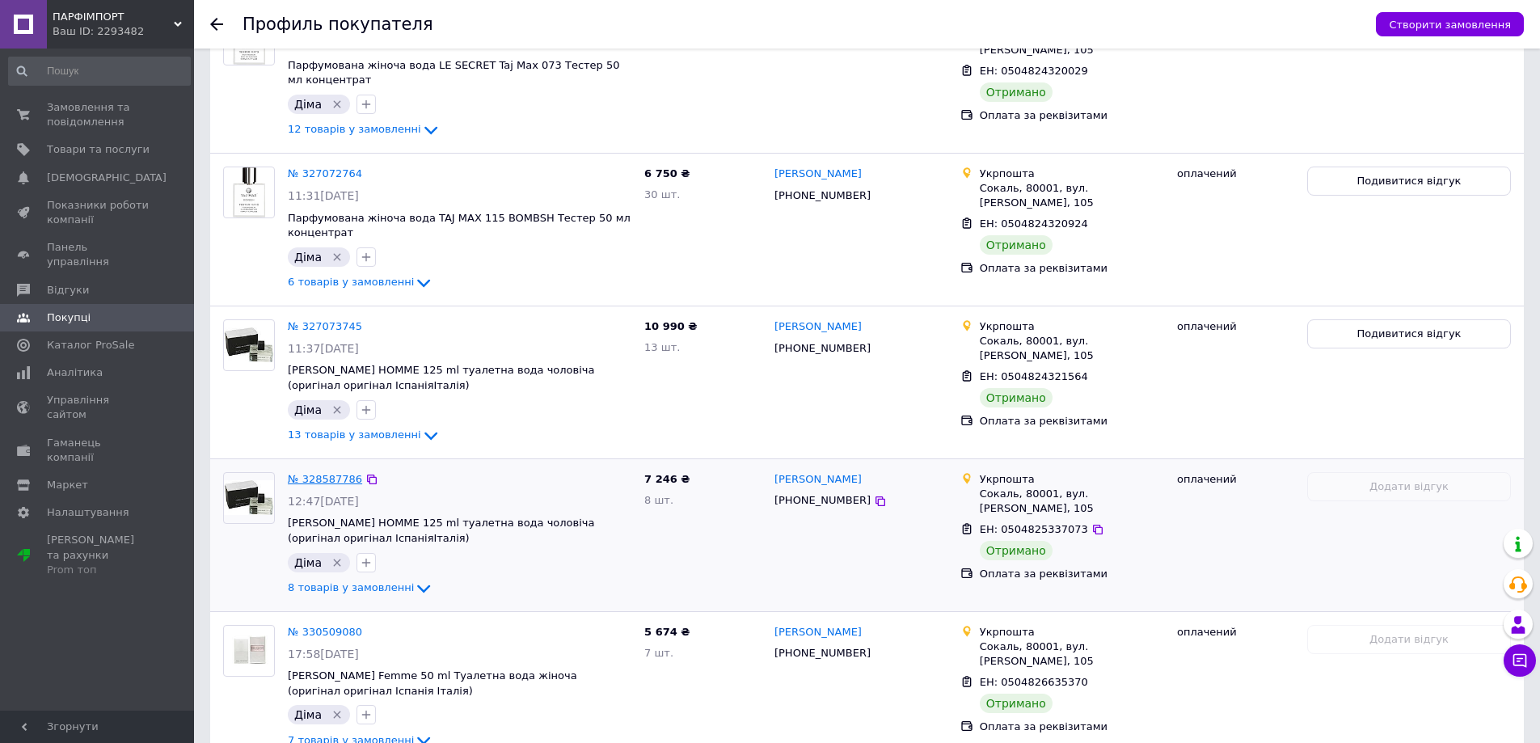
click at [327, 473] on link "№ 328587786" at bounding box center [325, 479] width 74 height 12
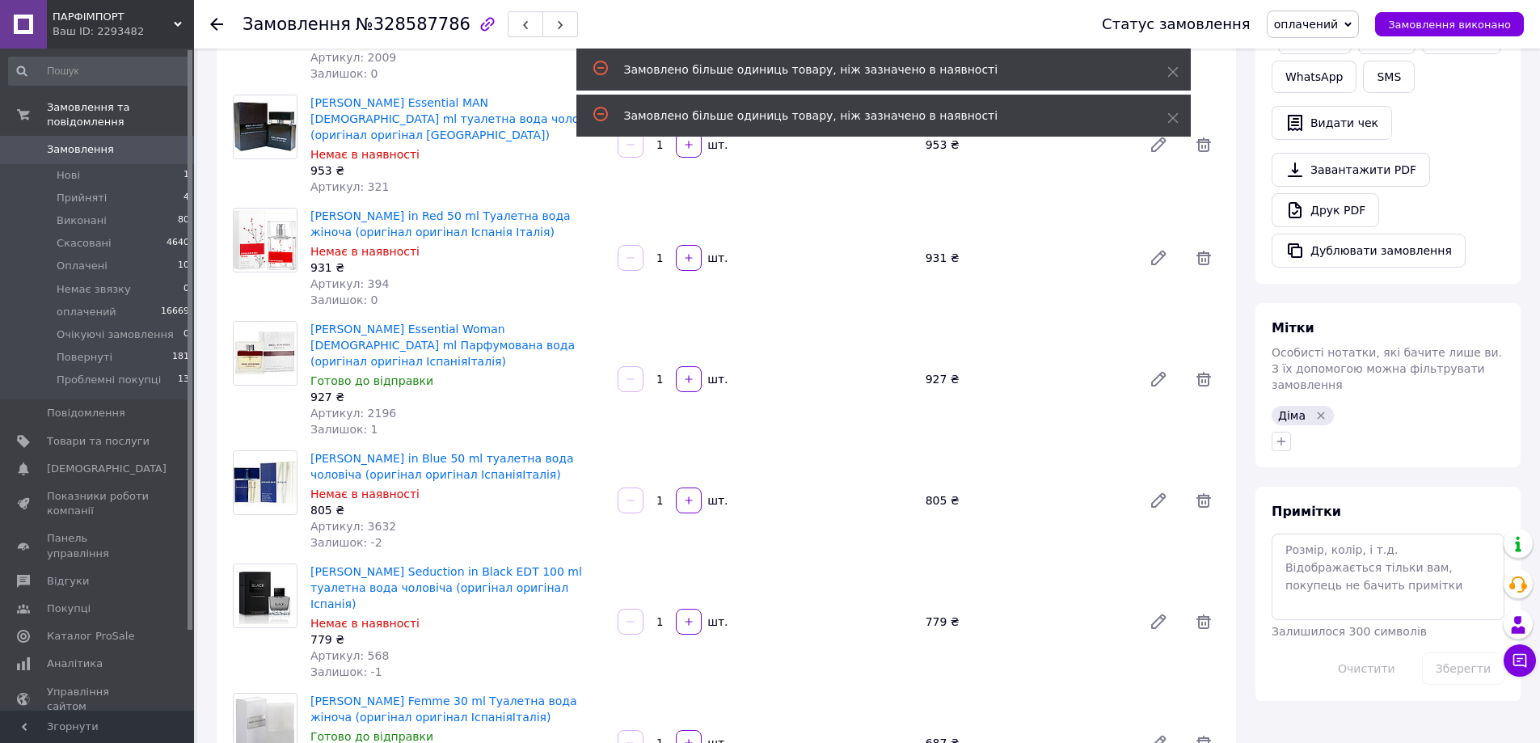
scroll to position [323, 0]
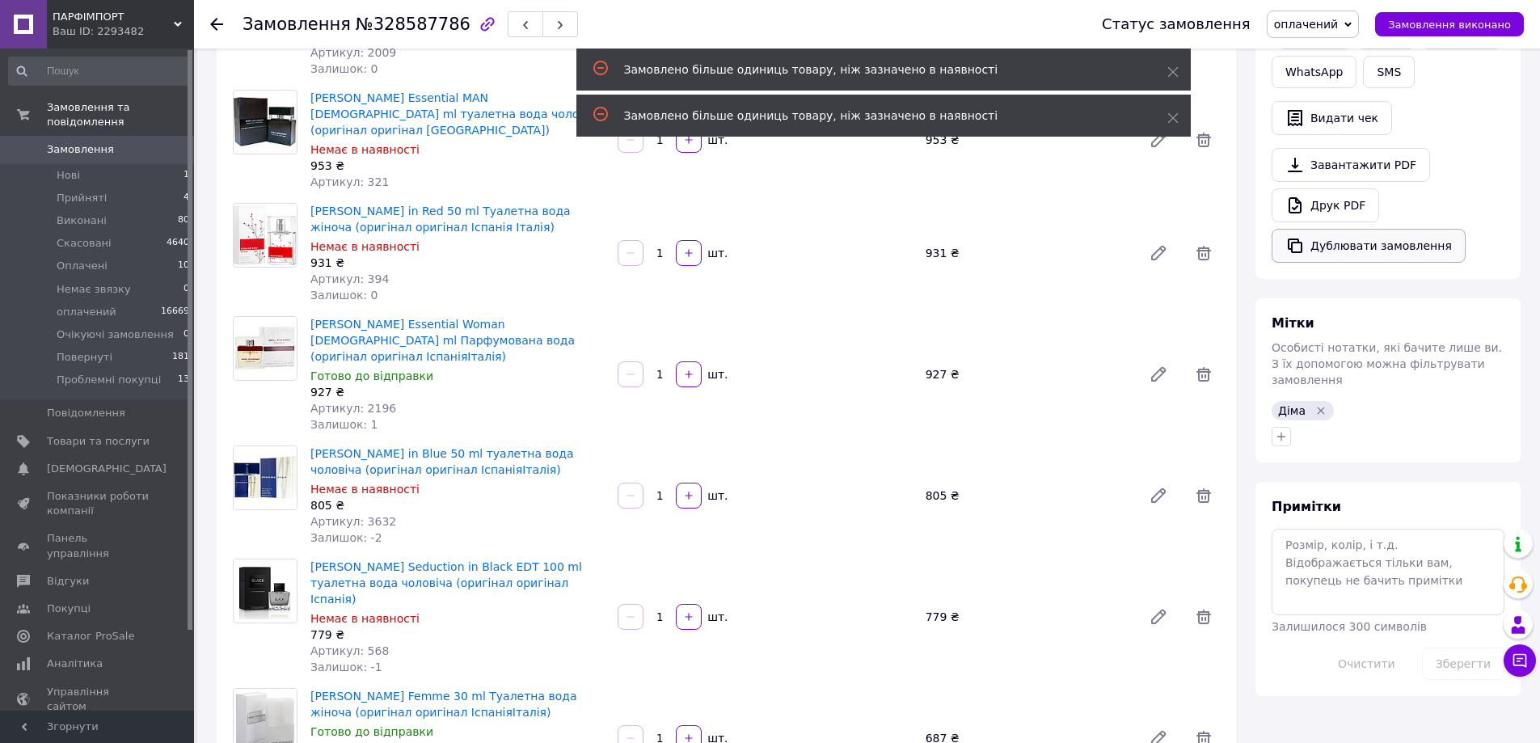
click at [1425, 238] on button "Дублювати замовлення" at bounding box center [1369, 246] width 194 height 34
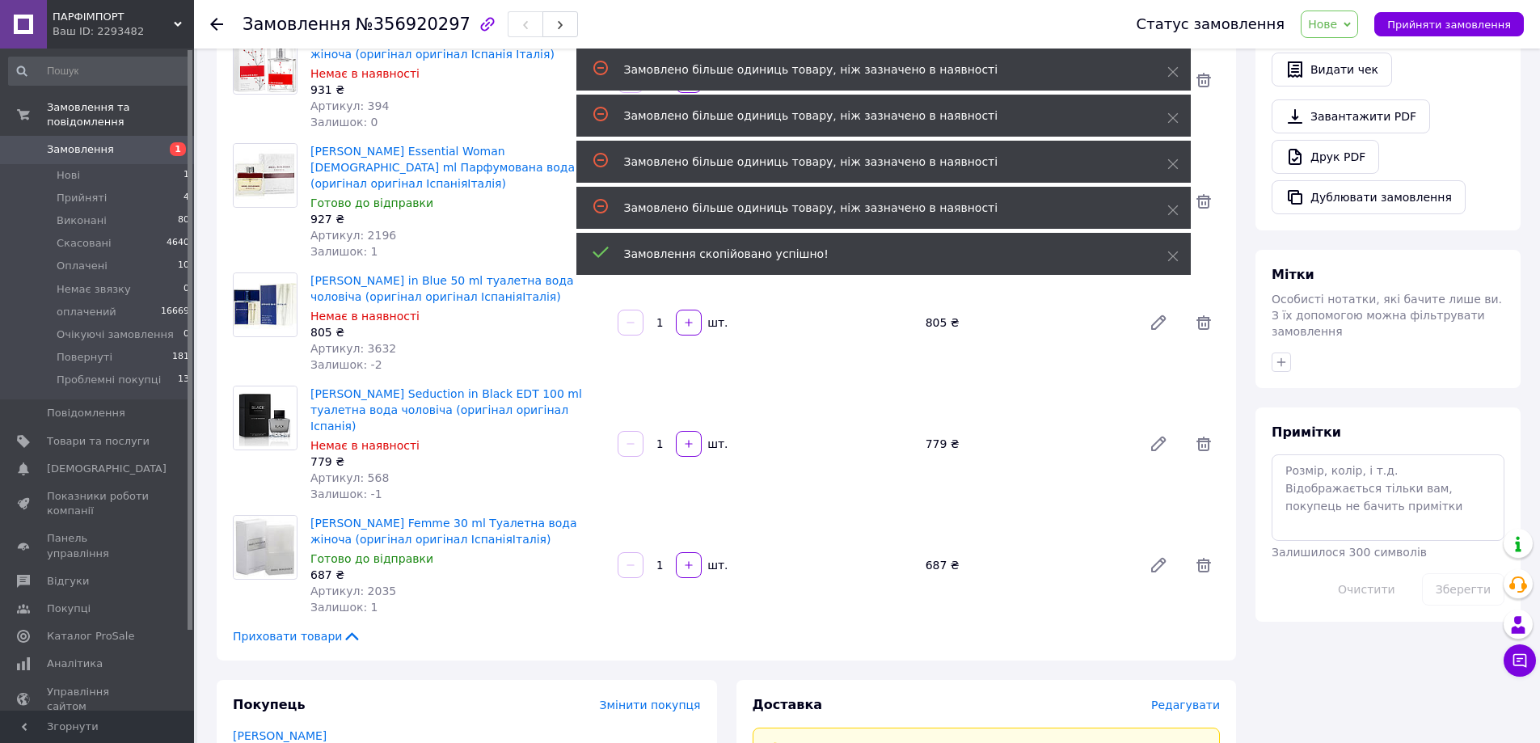
scroll to position [485, 0]
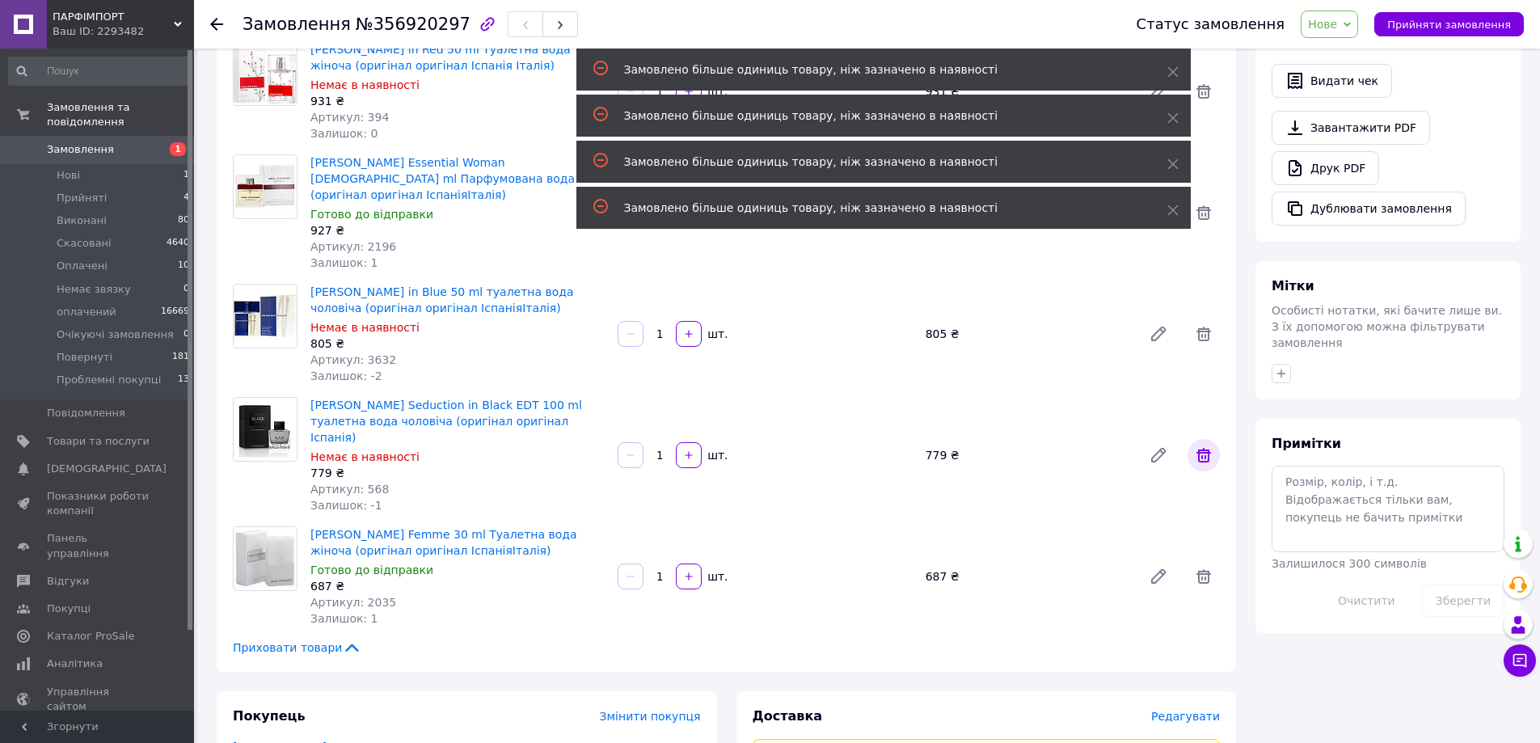
click at [1208, 448] on icon at bounding box center [1204, 455] width 15 height 15
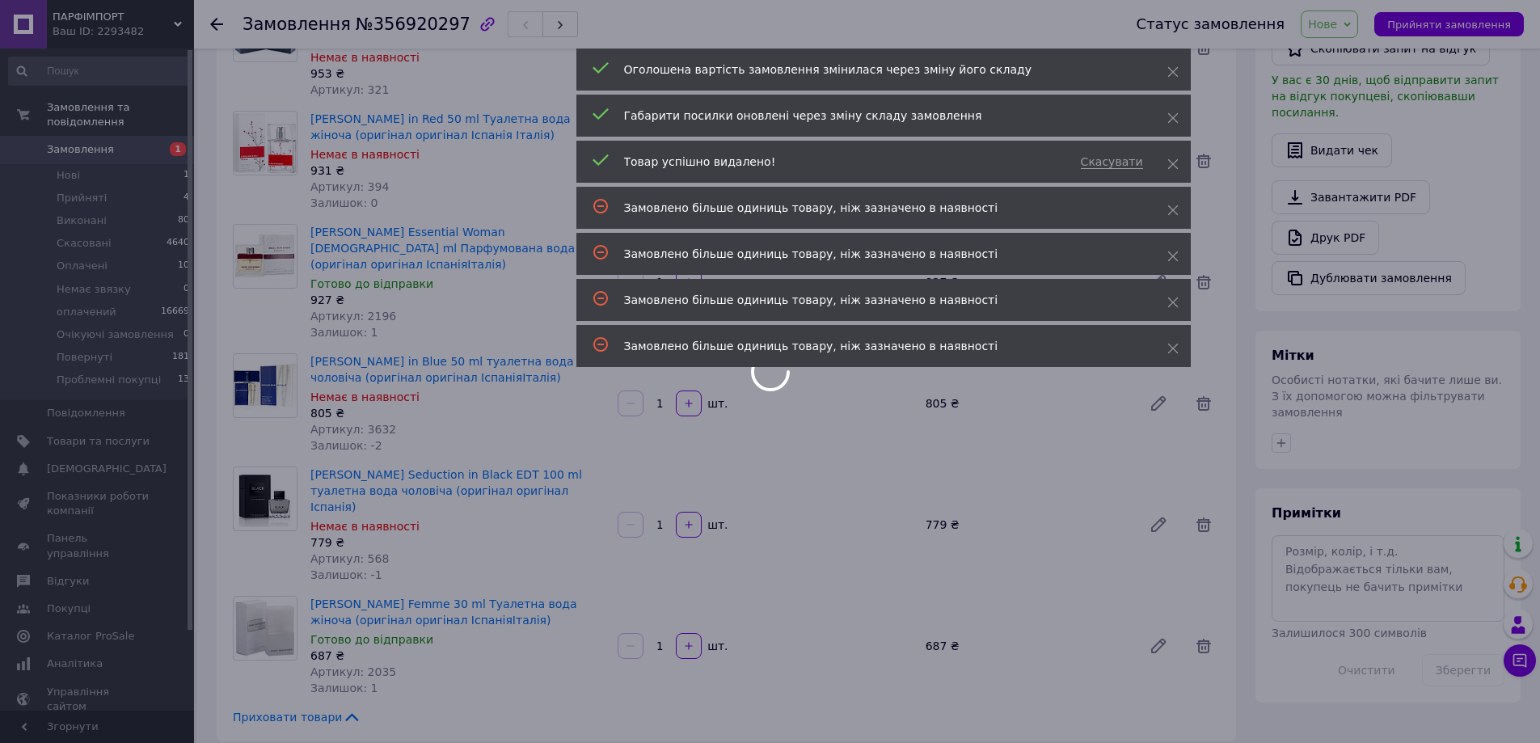
scroll to position [323, 0]
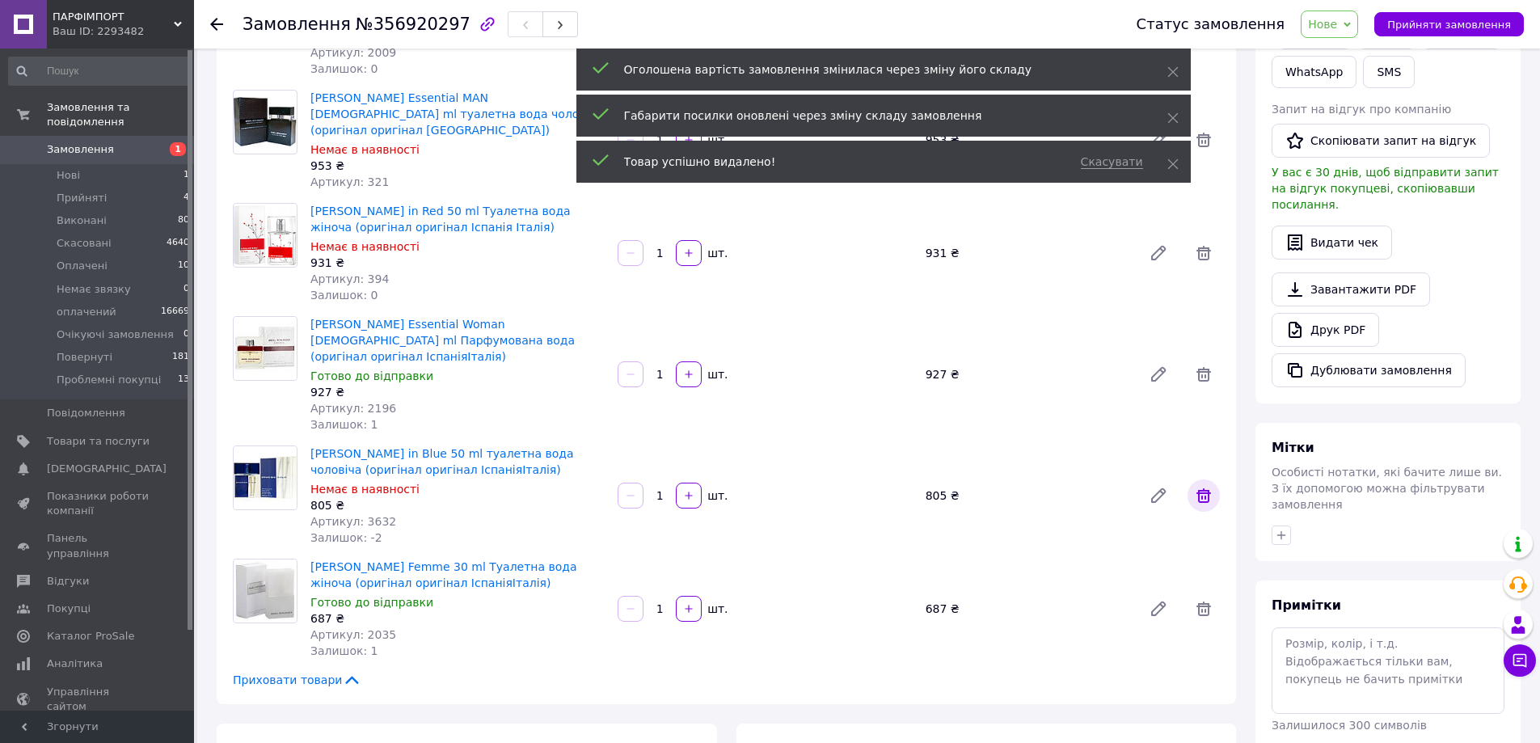
click at [1213, 479] on span at bounding box center [1204, 495] width 32 height 32
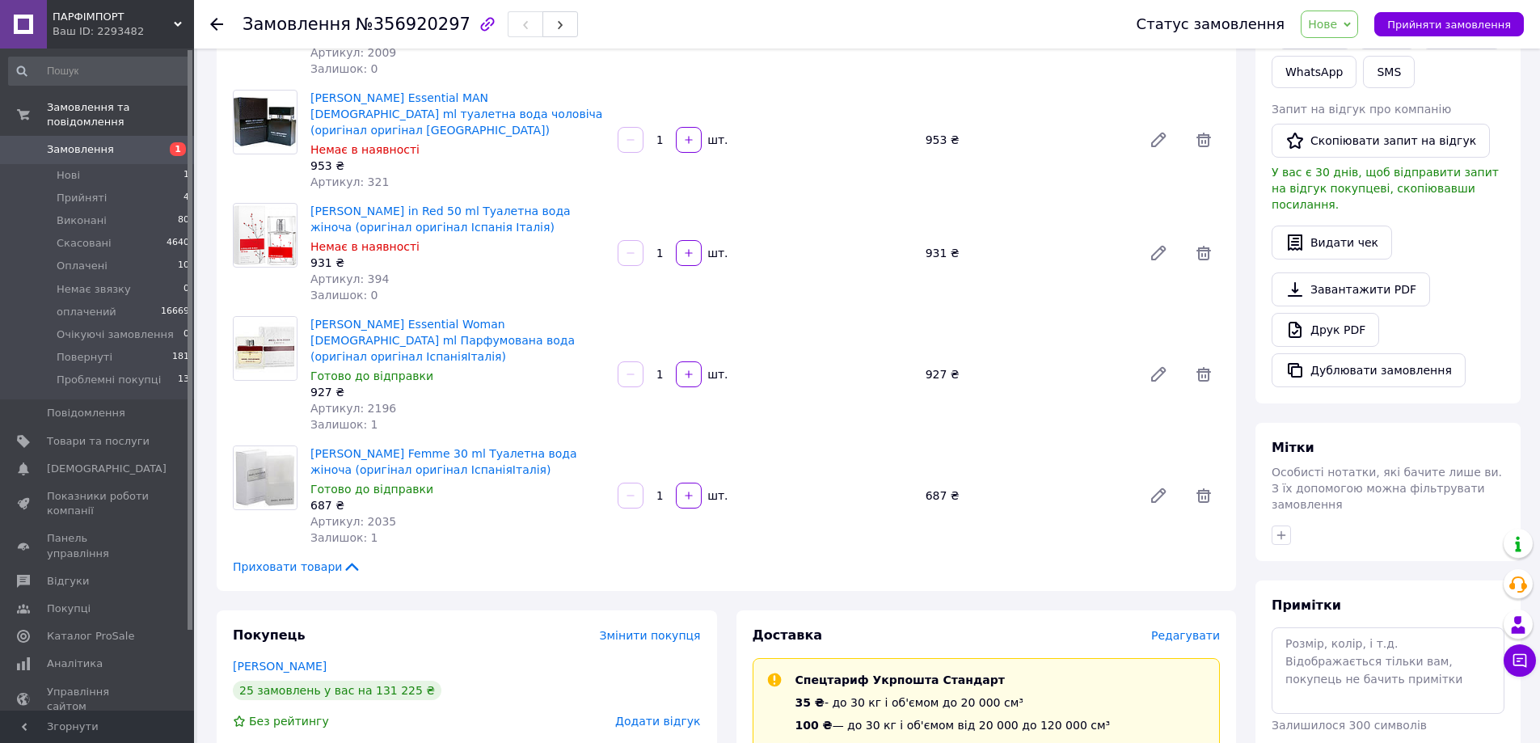
click at [1358, 11] on span "Нове" at bounding box center [1329, 24] width 57 height 27
click at [1365, 53] on li "Прийнято" at bounding box center [1368, 56] width 133 height 24
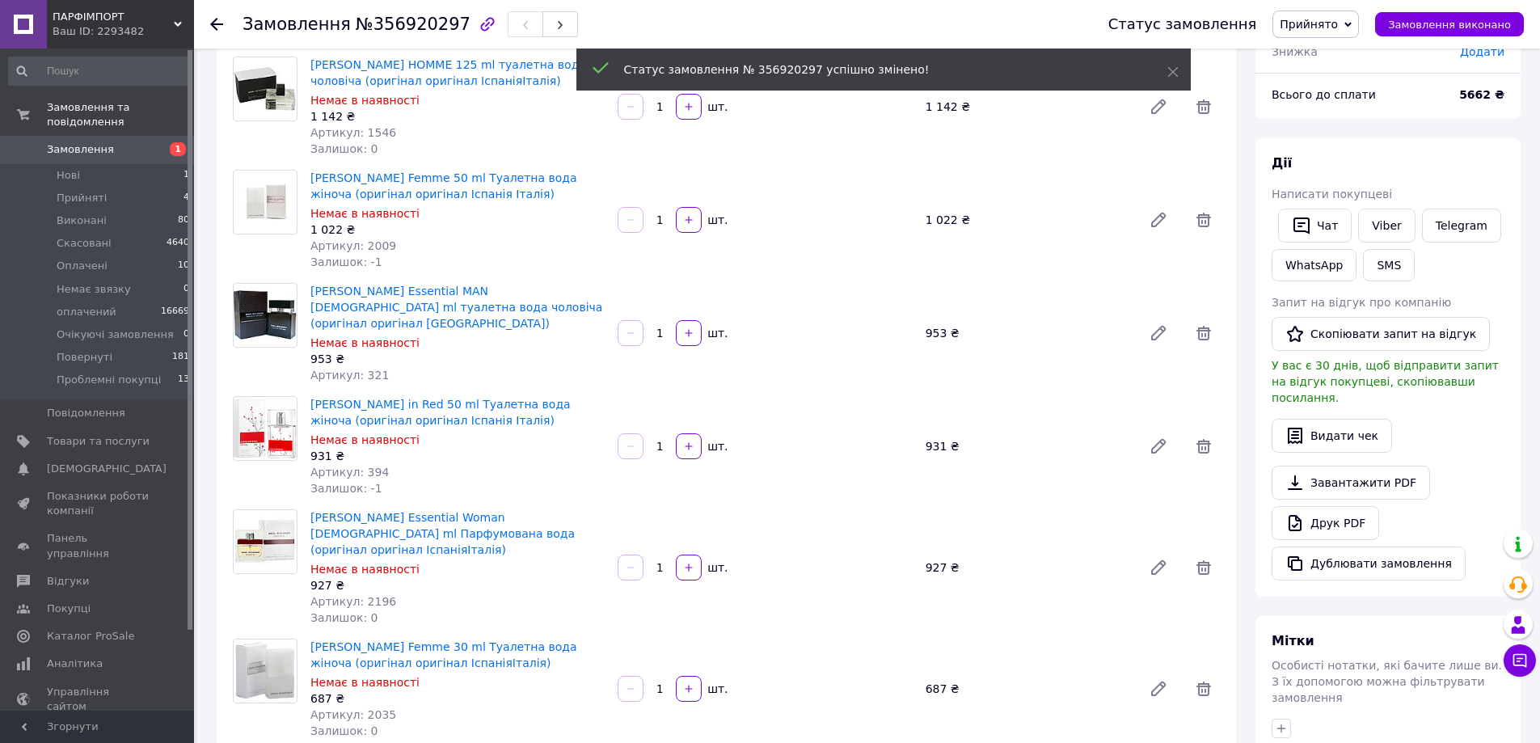
scroll to position [81, 0]
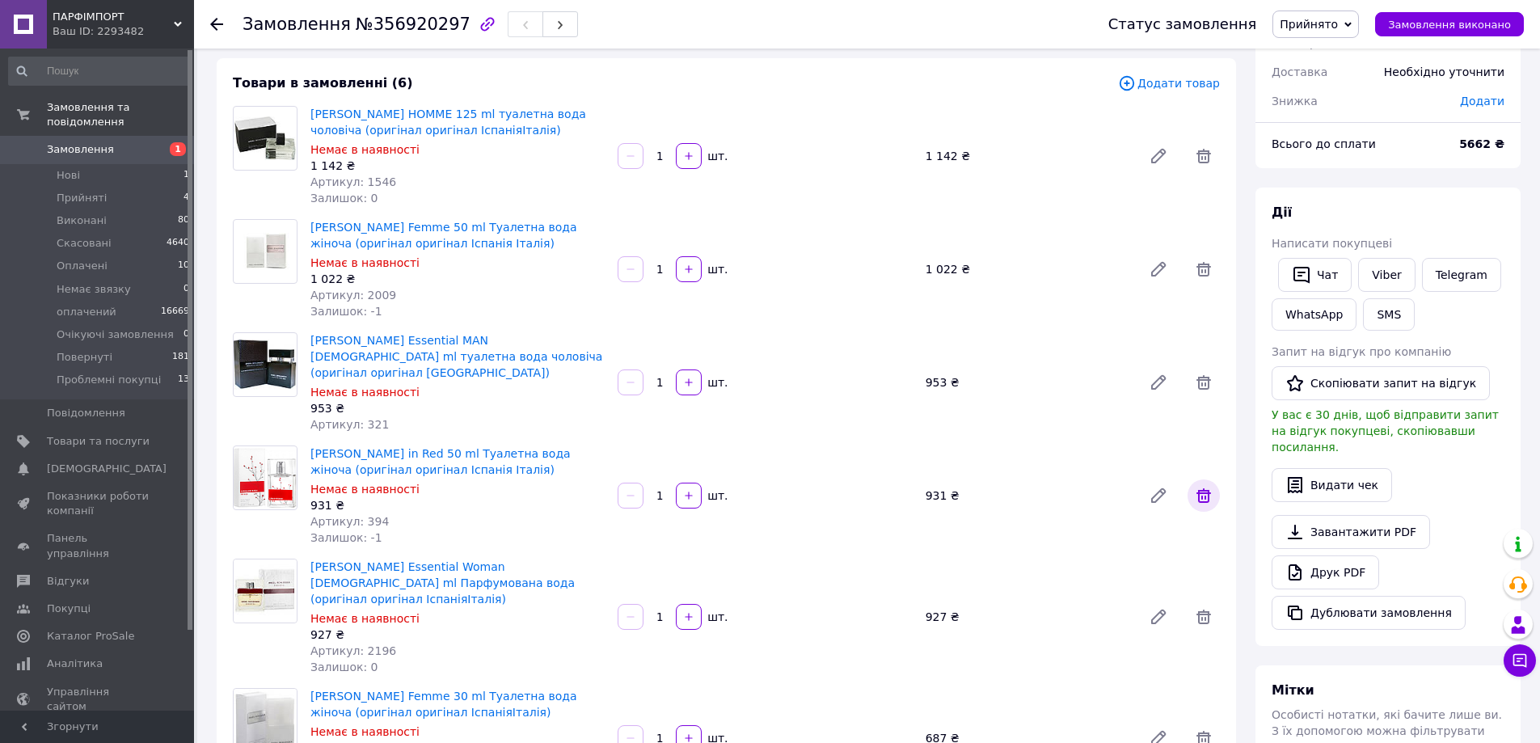
click at [1207, 486] on icon at bounding box center [1203, 495] width 19 height 19
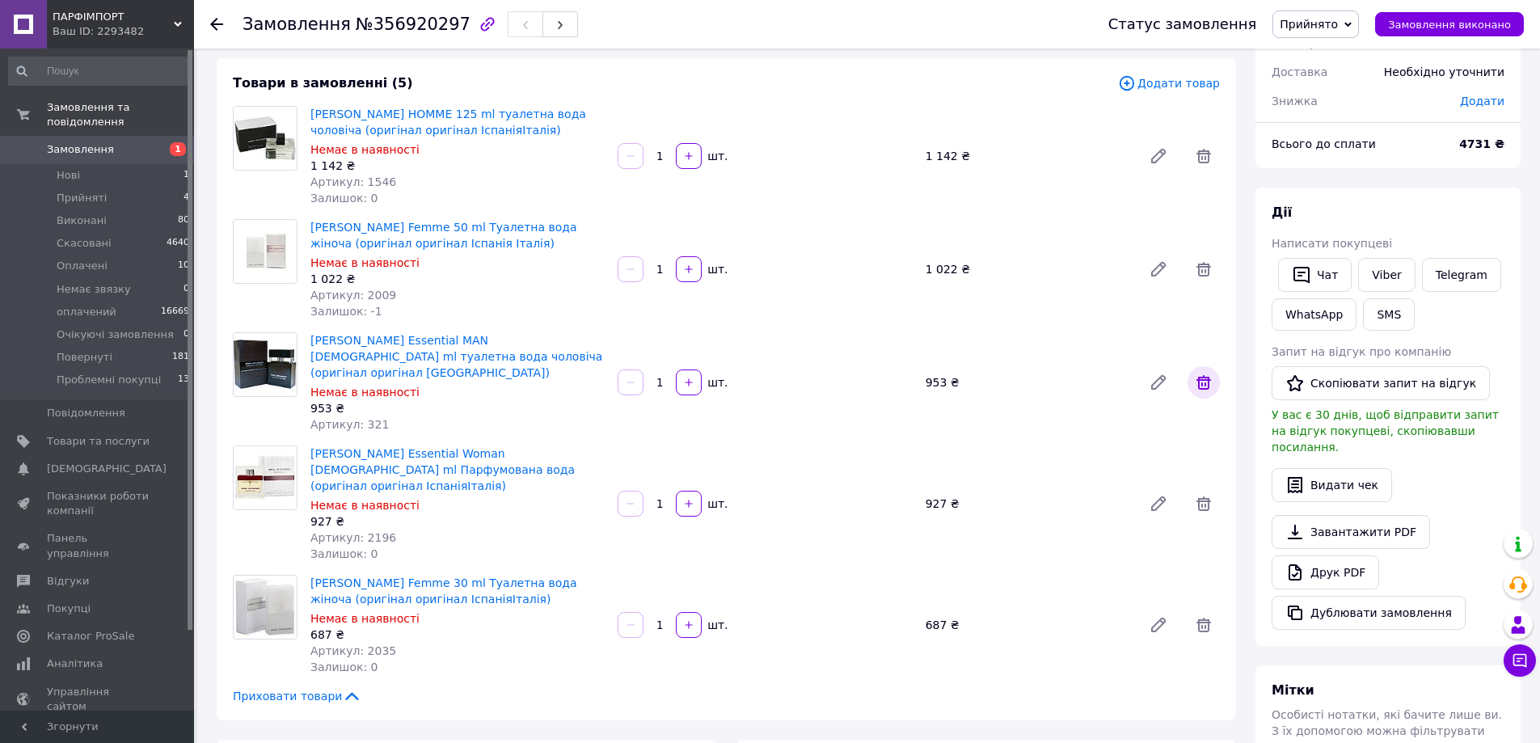
drag, startPoint x: 1207, startPoint y: 369, endPoint x: 1195, endPoint y: 369, distance: 12.1
click at [1206, 375] on icon at bounding box center [1204, 382] width 15 height 15
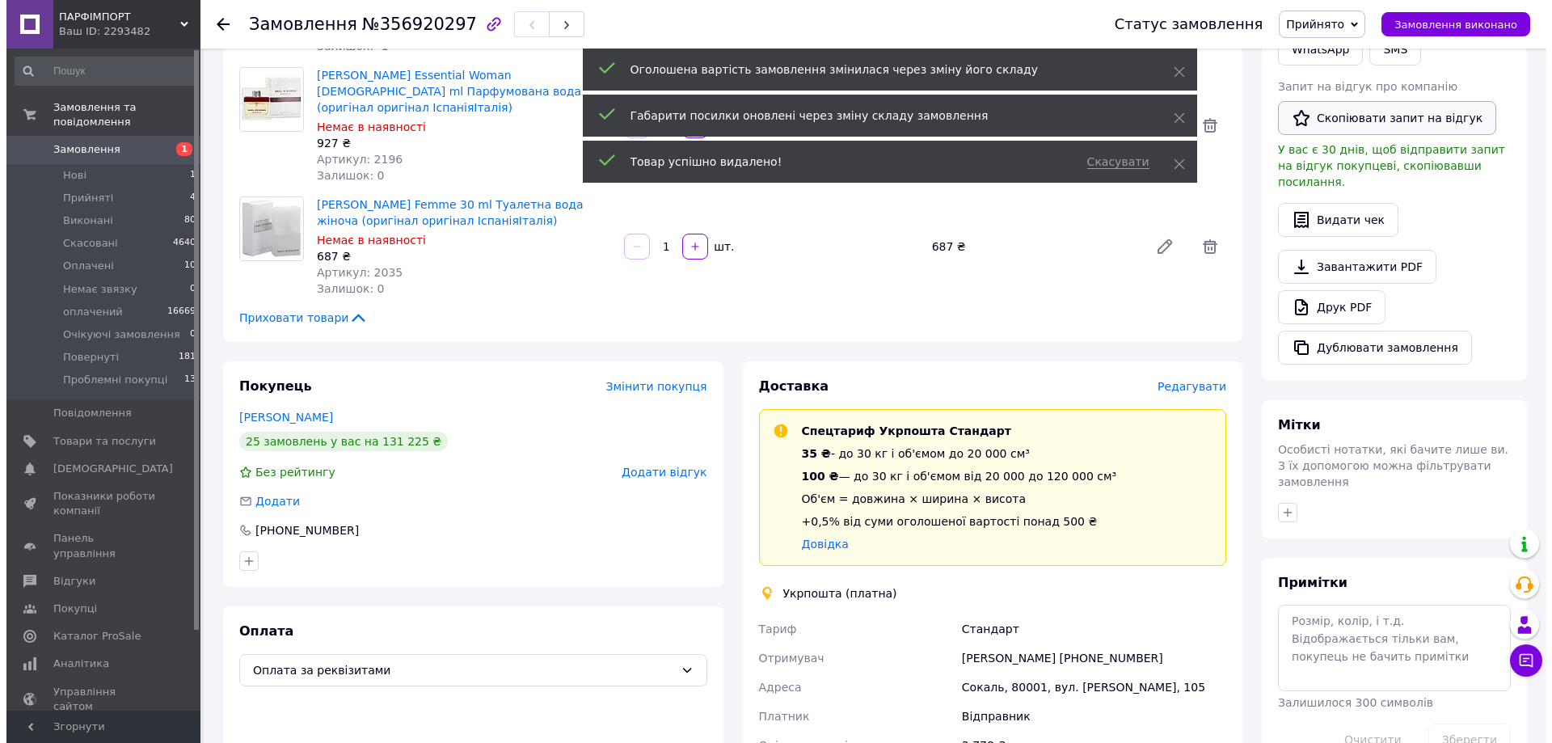
scroll to position [485, 0]
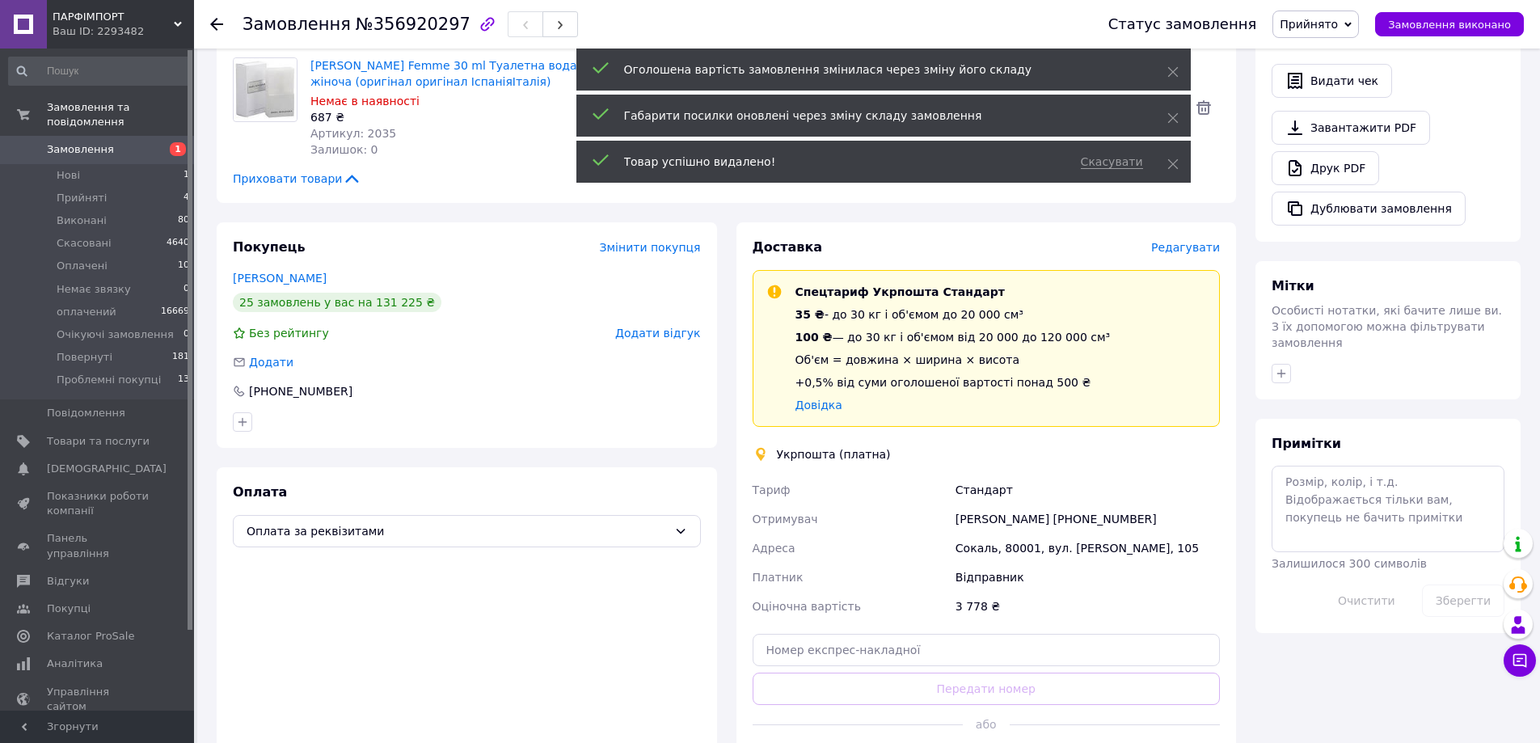
click at [1192, 241] on span "Редагувати" at bounding box center [1185, 247] width 69 height 13
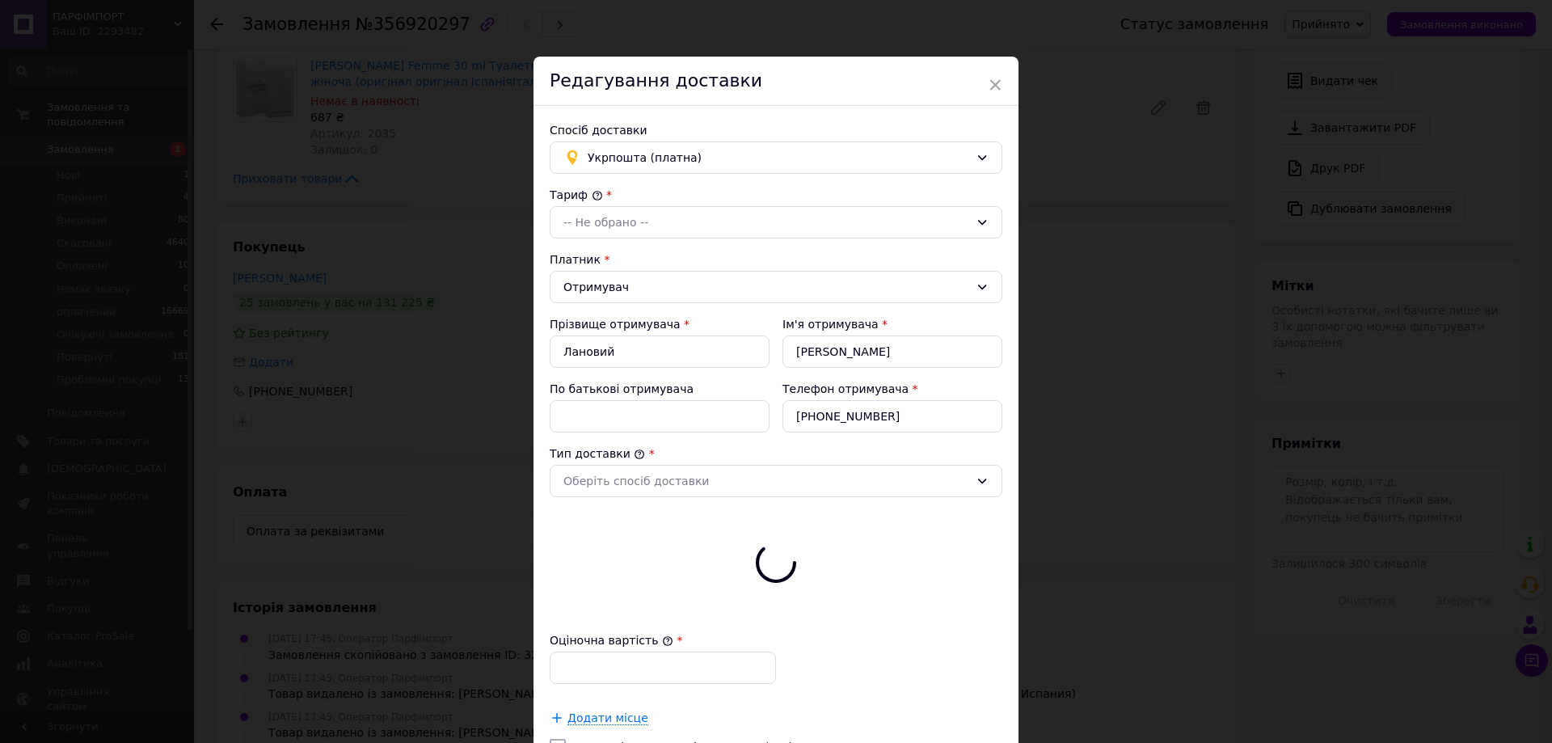
type input "3778"
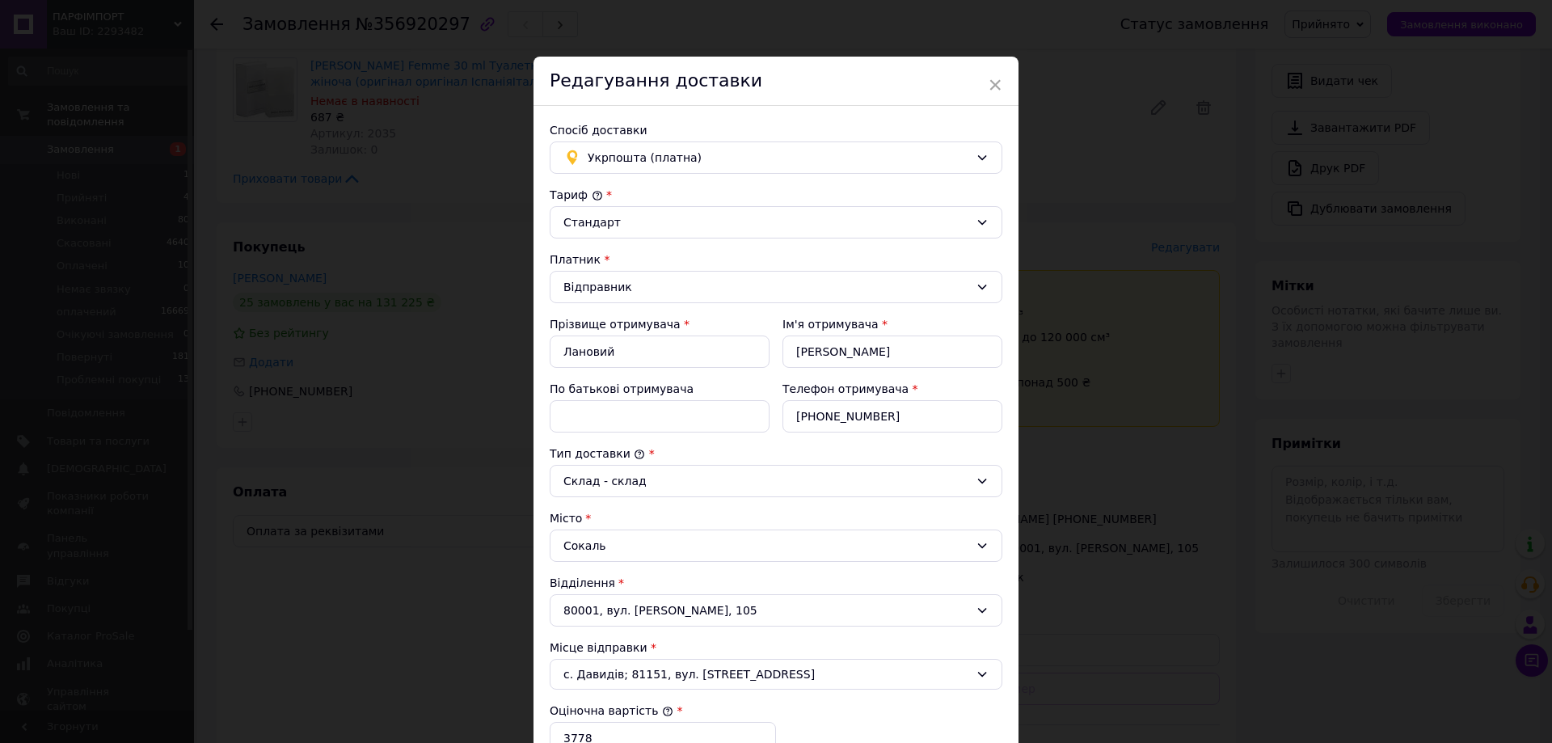
scroll to position [327, 0]
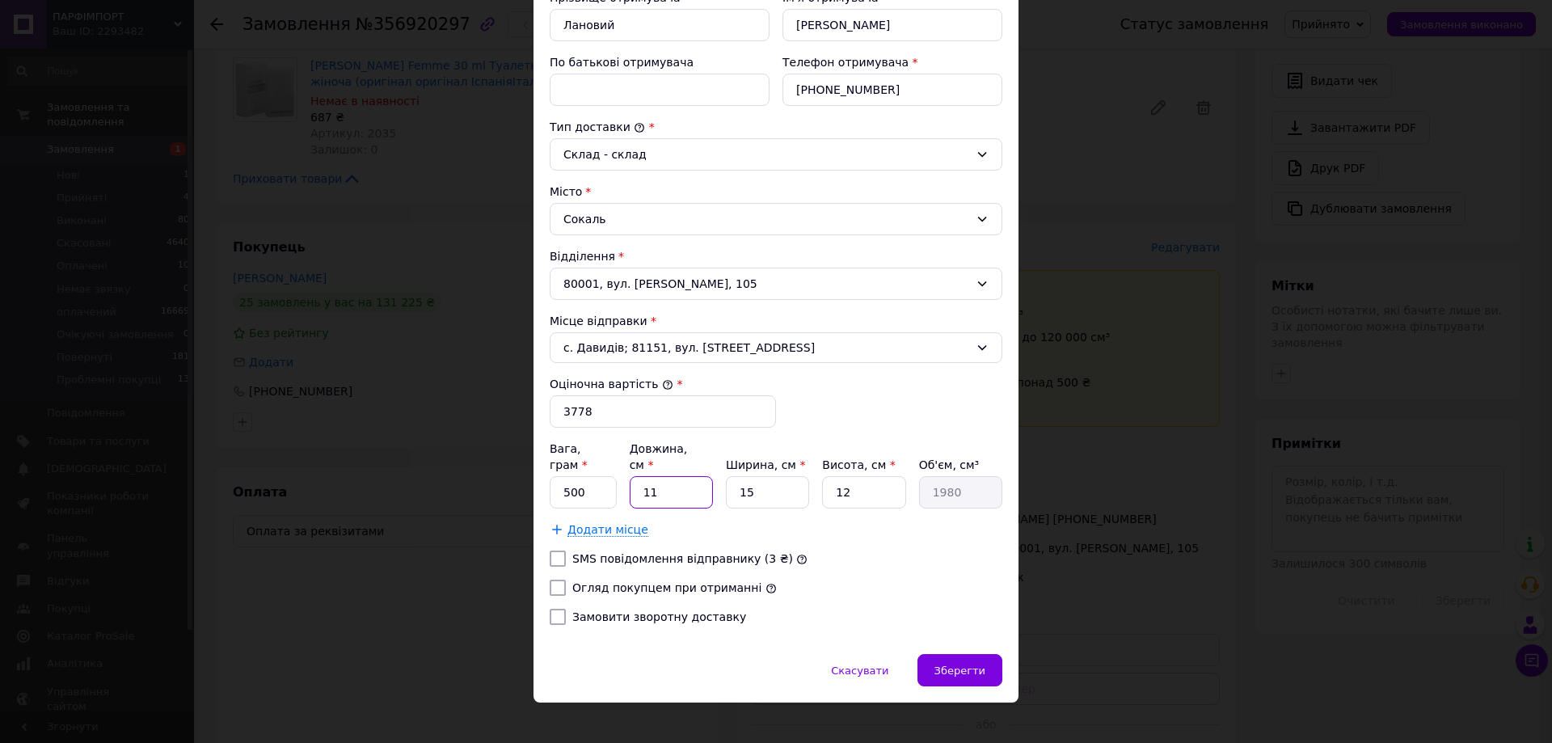
drag, startPoint x: 663, startPoint y: 473, endPoint x: 628, endPoint y: 482, distance: 35.9
click at [630, 482] on input "11" at bounding box center [671, 492] width 83 height 32
type input "3"
type input "540"
type input "33"
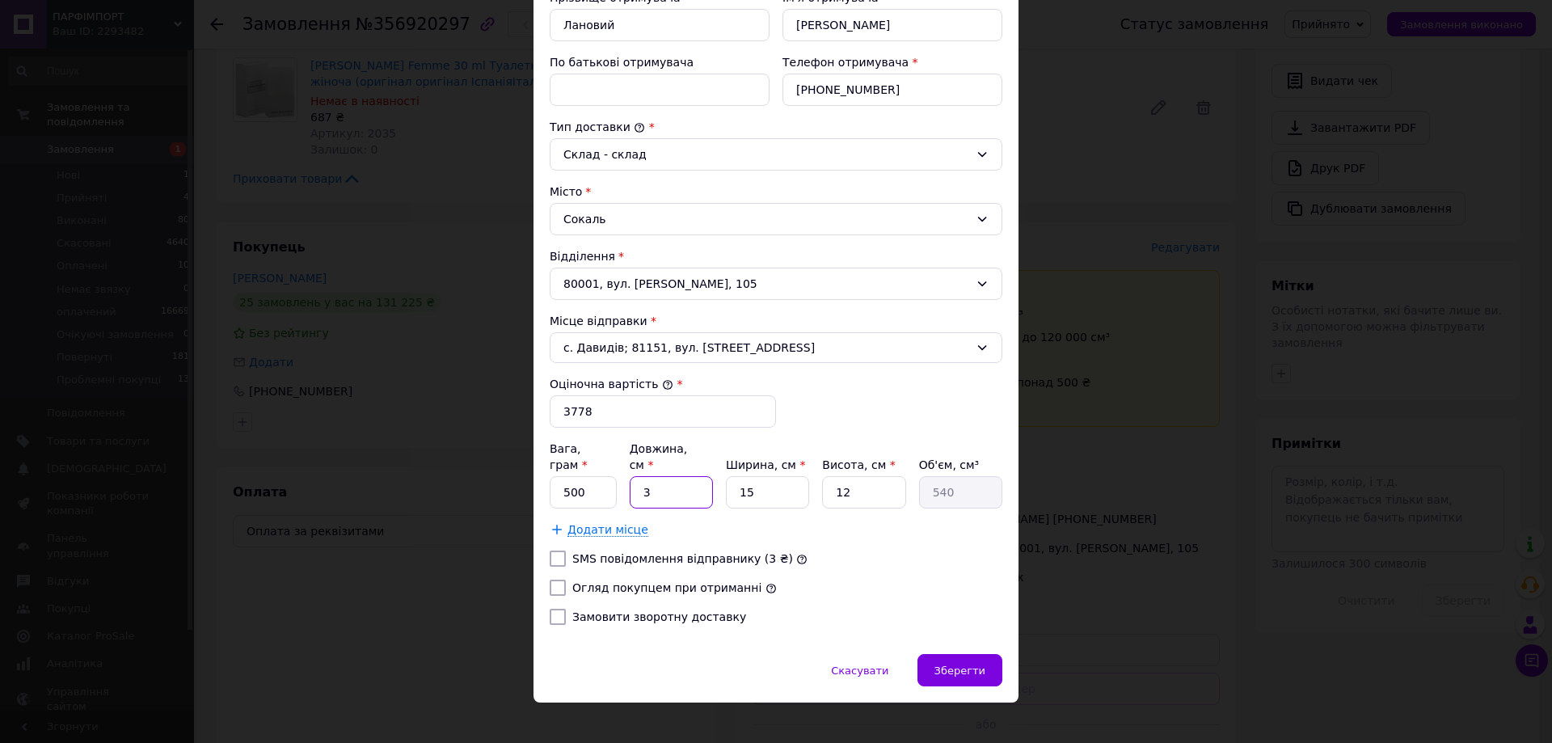
type input "5940"
type input "33"
drag, startPoint x: 745, startPoint y: 473, endPoint x: 728, endPoint y: 472, distance: 17.8
click at [728, 476] on input "15" at bounding box center [767, 492] width 83 height 32
type input "2"
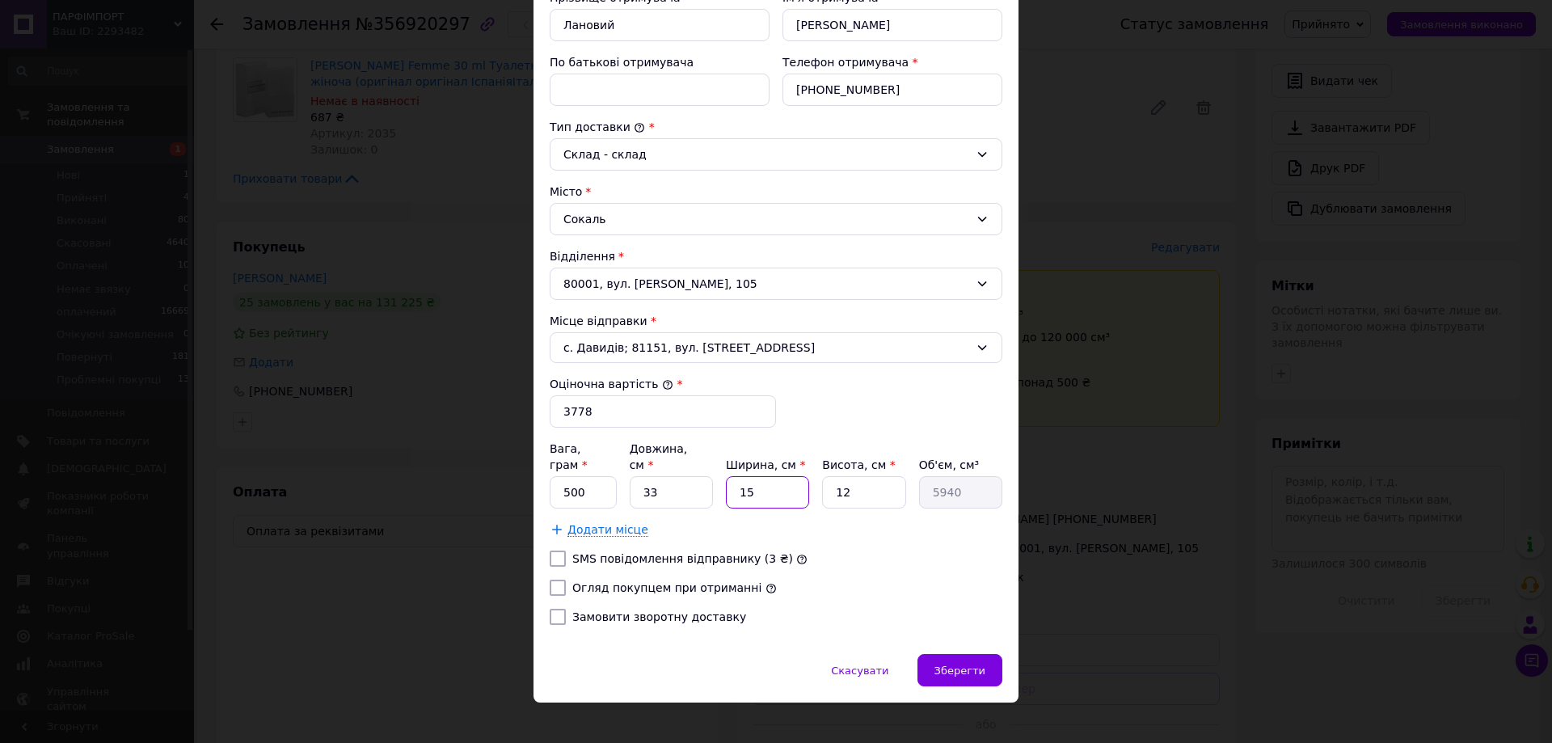
type input "792"
type input "23"
type input "9108"
type input "23"
drag, startPoint x: 845, startPoint y: 481, endPoint x: 832, endPoint y: 474, distance: 14.8
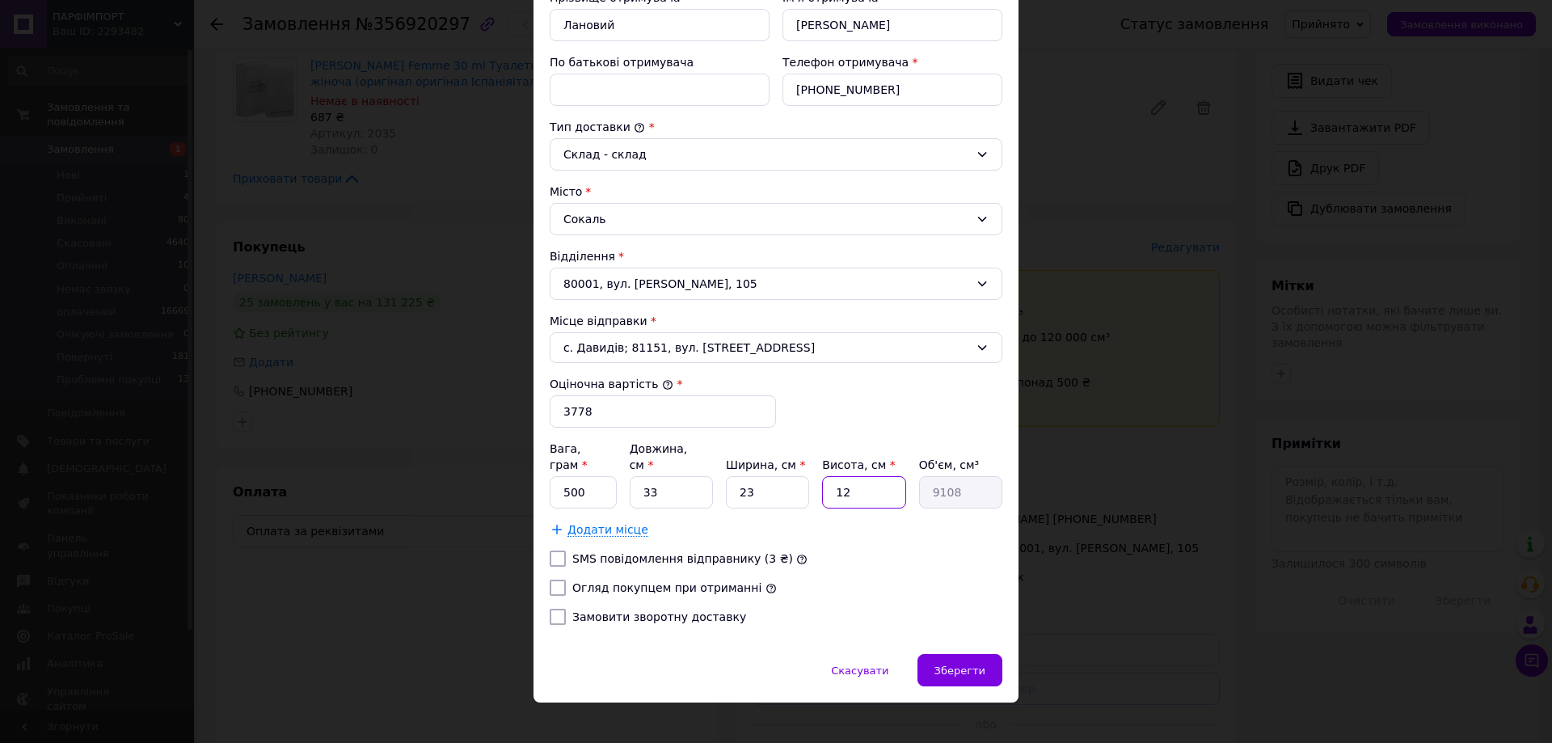
click at [832, 476] on input "12" at bounding box center [863, 492] width 83 height 32
type input "2"
type input "1518"
type input "25"
type input "18975"
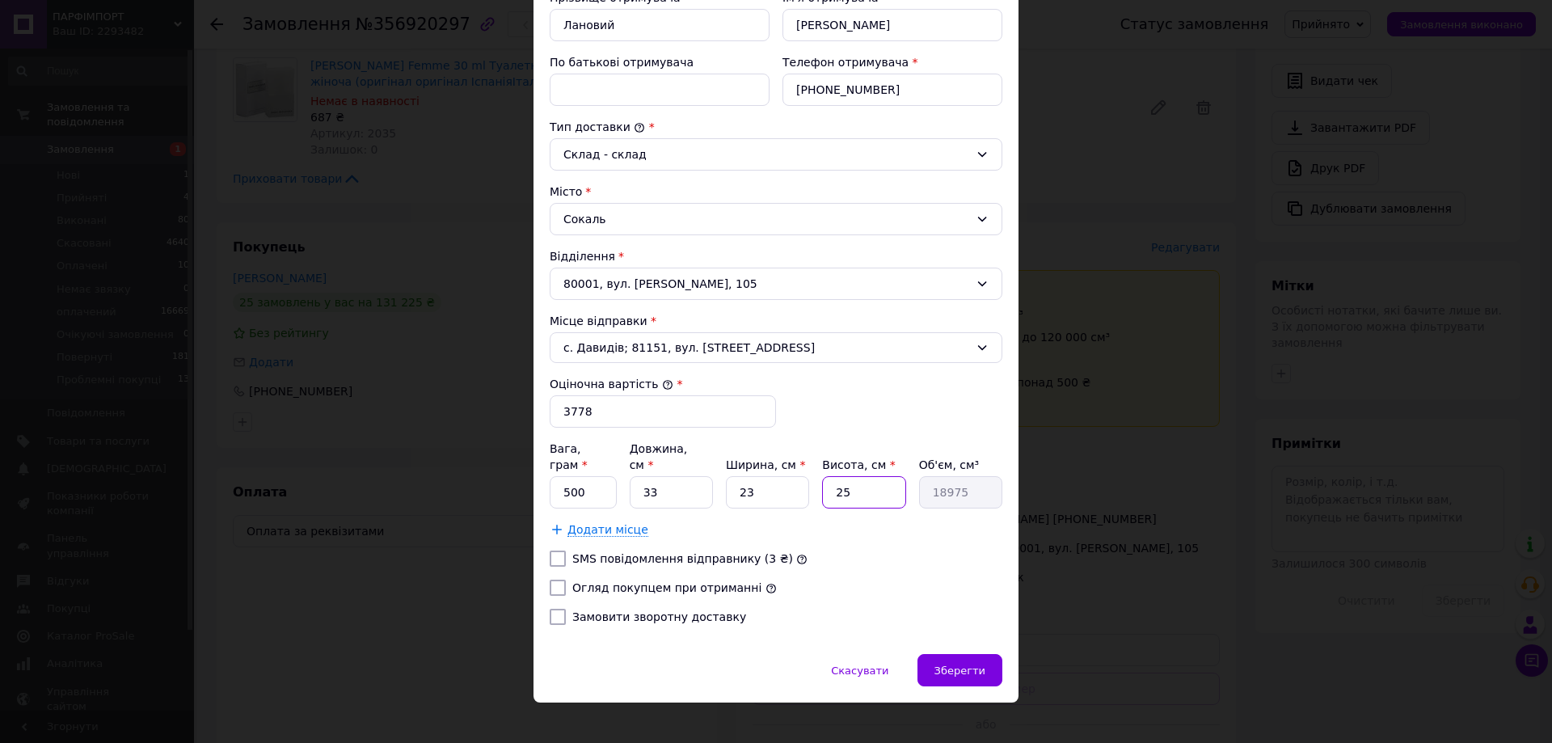
type input "25"
click at [602, 476] on input "500" at bounding box center [583, 492] width 67 height 32
type input "5000"
drag, startPoint x: 594, startPoint y: 412, endPoint x: 559, endPoint y: 395, distance: 39.8
click at [559, 395] on div "Оціночна вартість * 3778" at bounding box center [663, 402] width 226 height 52
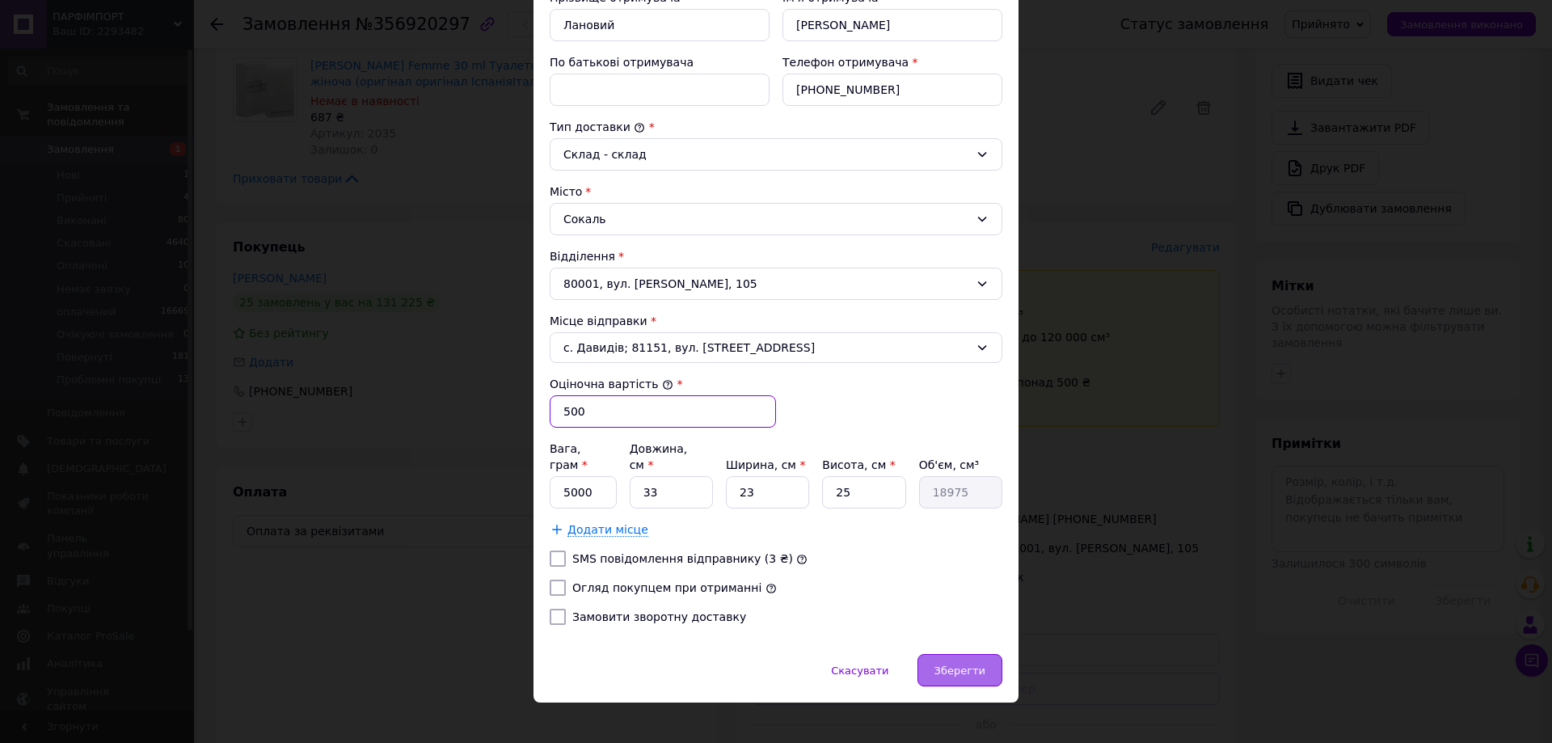
type input "500"
click at [990, 655] on div "Зберегти" at bounding box center [960, 670] width 85 height 32
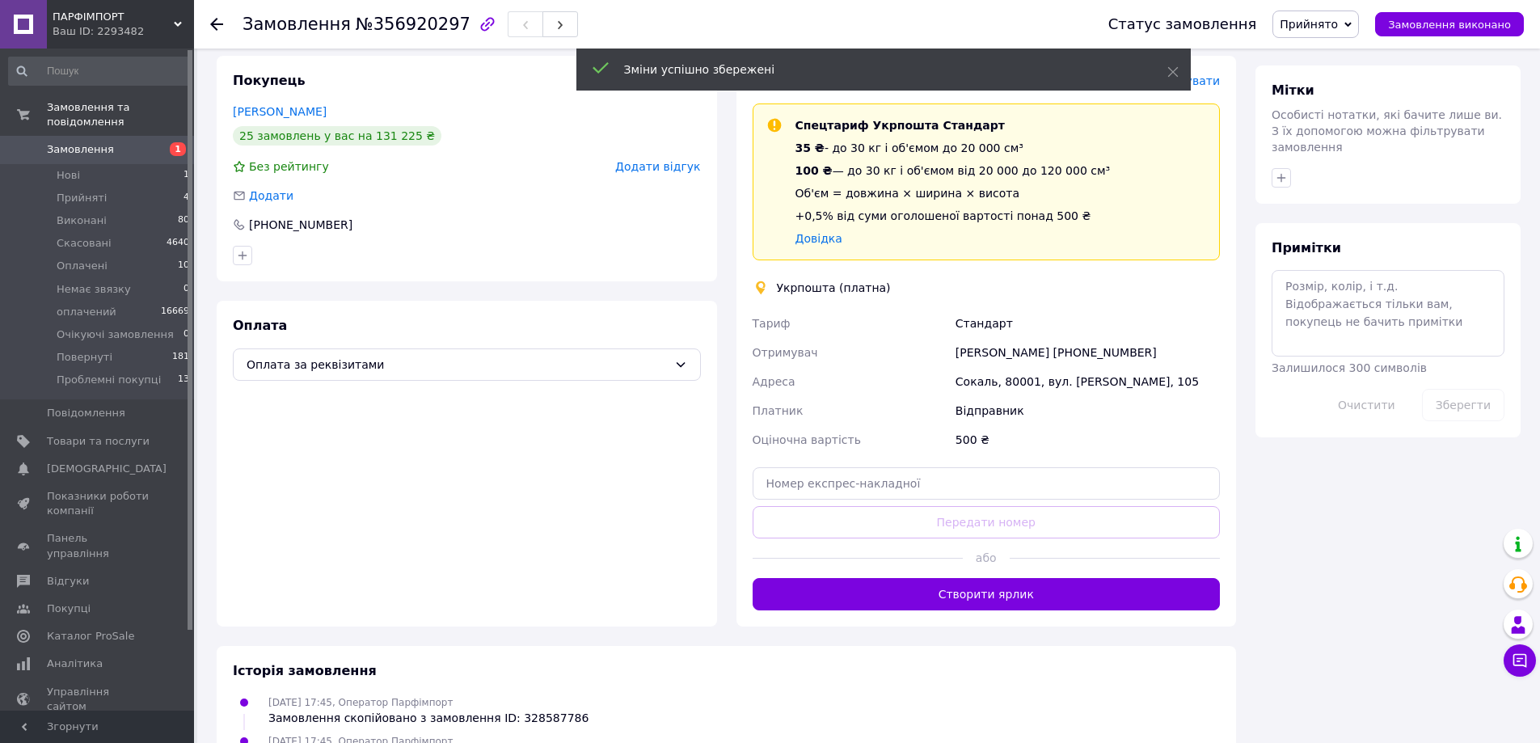
scroll to position [887, 0]
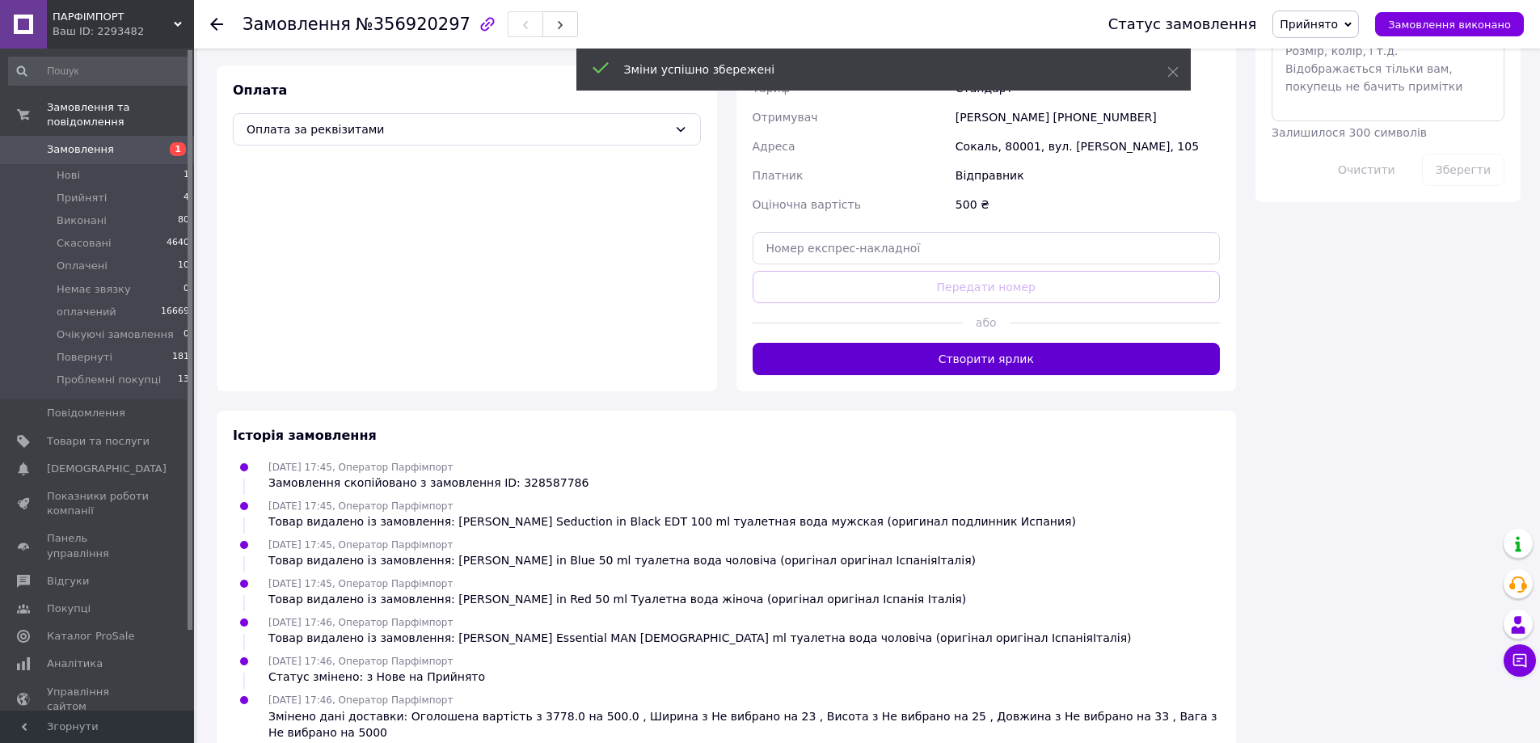
click at [1020, 343] on button "Створити ярлик" at bounding box center [987, 359] width 468 height 32
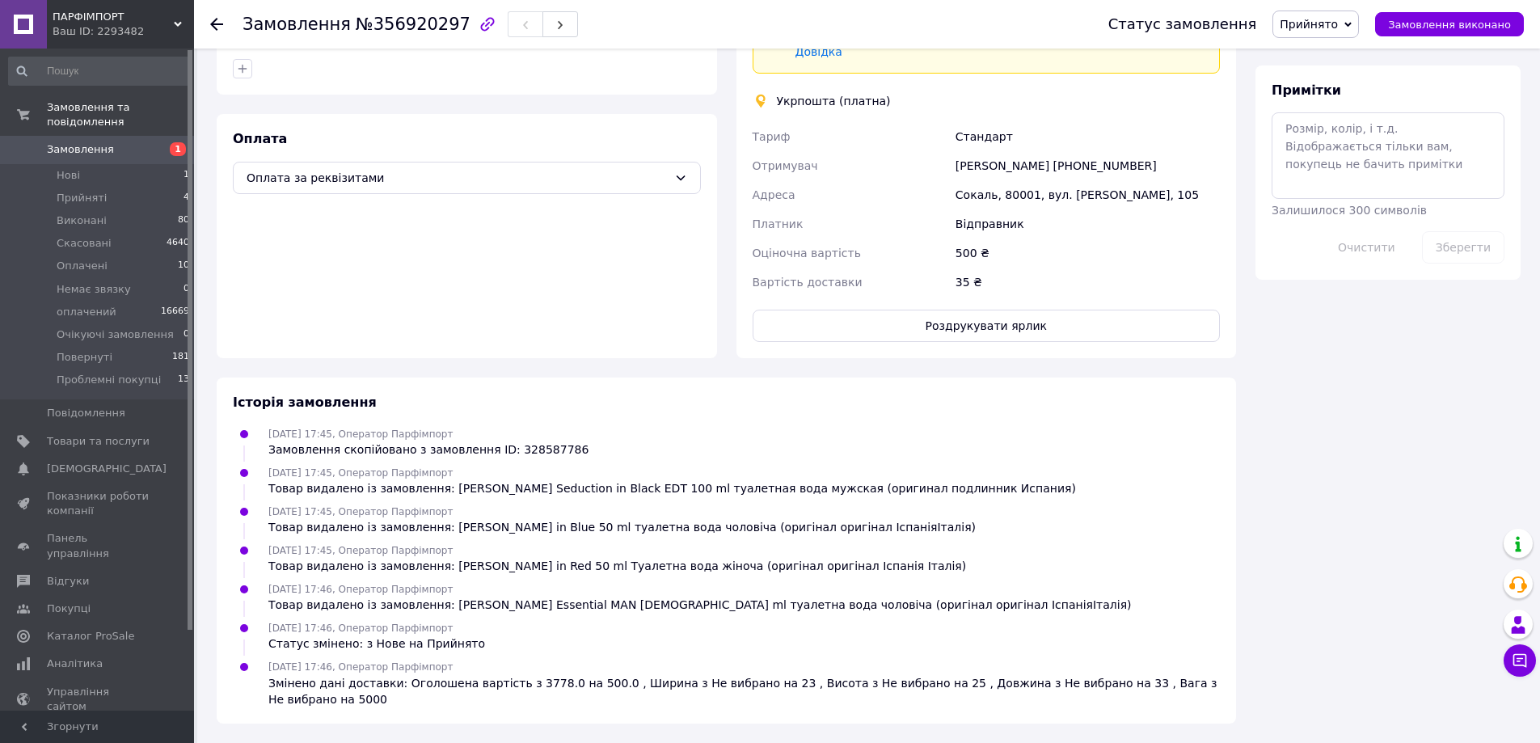
scroll to position [867, 0]
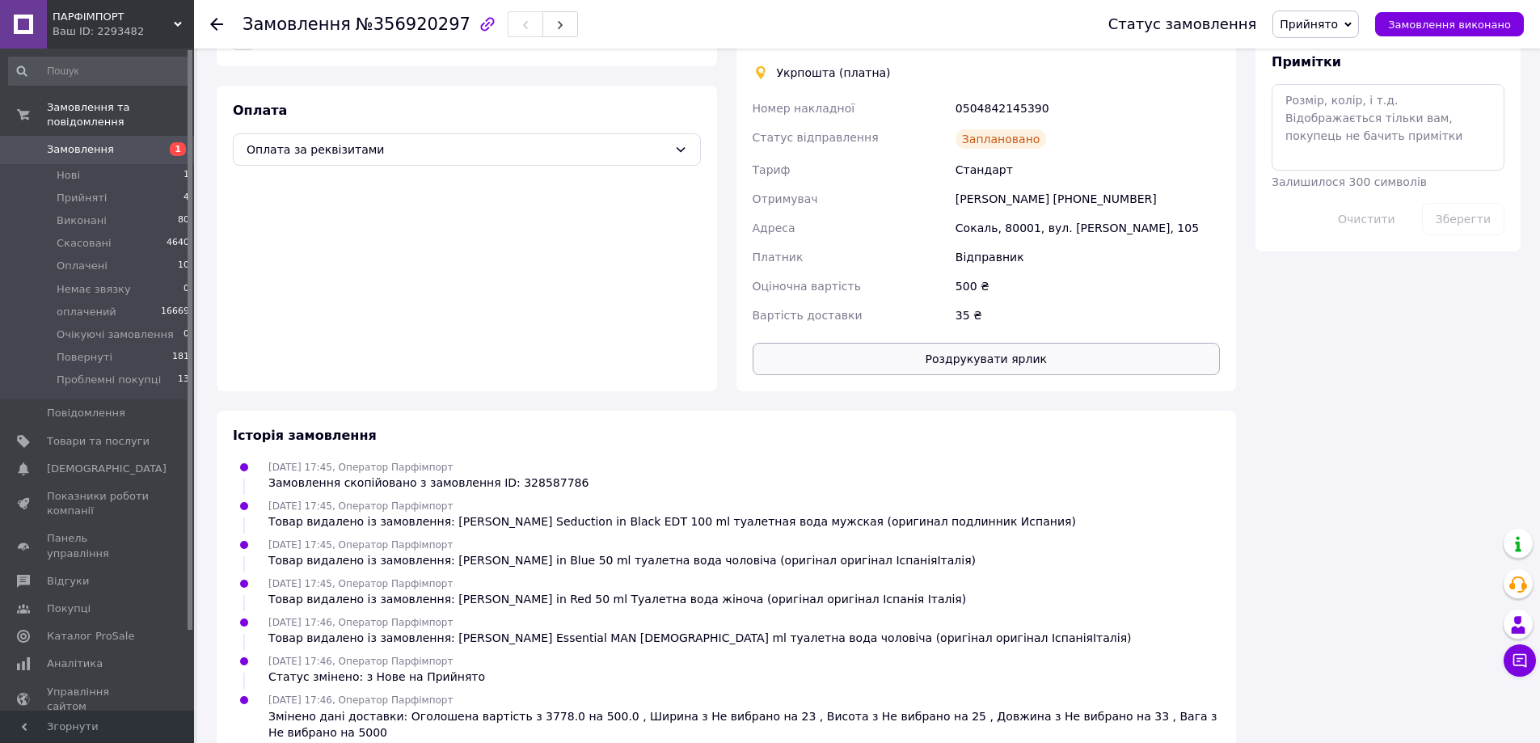
click at [1087, 348] on button "Роздрукувати ярлик" at bounding box center [987, 359] width 468 height 32
